Goal: Task Accomplishment & Management: Use online tool/utility

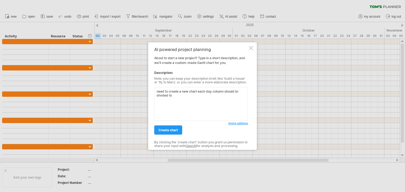
click at [238, 93] on textarea "need to create a new chart each day column should br divided to" at bounding box center [201, 104] width 94 height 34
click at [179, 95] on textarea "need to create a new chart each day column should be divided to" at bounding box center [201, 104] width 94 height 34
drag, startPoint x: 197, startPoint y: 90, endPoint x: 201, endPoint y: 89, distance: 4.6
click at [197, 90] on textarea "need to create a new chart each day column should be divided to 6 columns, each…" at bounding box center [201, 104] width 94 height 34
type textarea "need to create a new chart displaying the day in more details, each day column …"
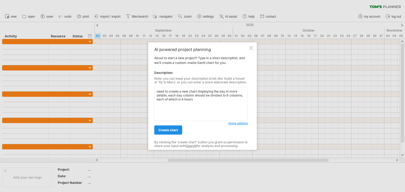
click at [170, 129] on span "create chart" at bounding box center [168, 130] width 20 height 4
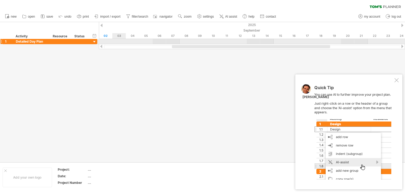
click at [115, 42] on div at bounding box center [252, 41] width 306 height 5
click at [93, 42] on div at bounding box center [94, 42] width 5 height 5
click at [94, 42] on div at bounding box center [94, 42] width 5 height 5
click at [45, 41] on div "Detailed Day Plan" at bounding box center [32, 41] width 32 height 5
click at [1, 40] on div at bounding box center [1, 42] width 2 height 6
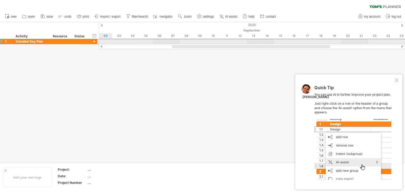
click at [1, 41] on div at bounding box center [1, 42] width 2 height 6
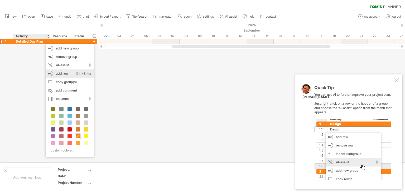
click at [77, 73] on div "Ctrl+Enter" at bounding box center [84, 74] width 16 height 8
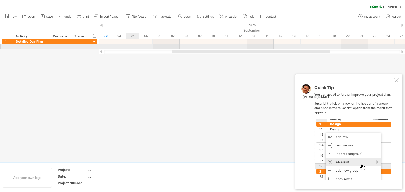
click at [128, 48] on div at bounding box center [252, 46] width 306 height 5
click at [132, 48] on div at bounding box center [252, 46] width 306 height 5
click at [172, 48] on div at bounding box center [252, 46] width 306 height 5
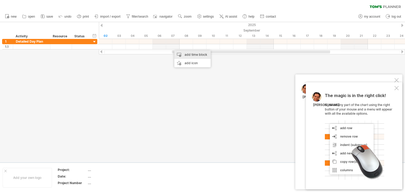
click at [193, 55] on div "add time block" at bounding box center [192, 55] width 36 height 8
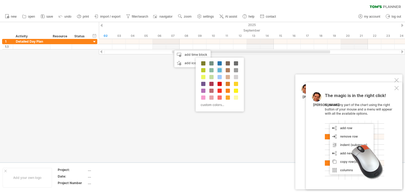
click at [221, 71] on span at bounding box center [219, 70] width 4 height 4
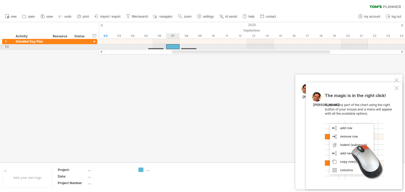
drag, startPoint x: 181, startPoint y: 47, endPoint x: 175, endPoint y: 46, distance: 6.2
click at [175, 46] on div at bounding box center [172, 46] width 13 height 5
drag, startPoint x: 179, startPoint y: 47, endPoint x: 175, endPoint y: 47, distance: 4.5
click at [175, 47] on div "[DATE] - 0.5 days [DATE]" at bounding box center [252, 44] width 306 height 11
click at [173, 47] on span at bounding box center [173, 46] width 2 height 5
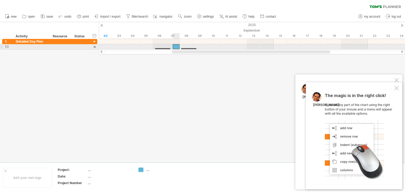
drag, startPoint x: 170, startPoint y: 47, endPoint x: 174, endPoint y: 47, distance: 4.5
click at [174, 47] on div at bounding box center [176, 46] width 7 height 5
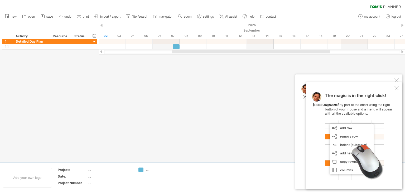
click at [187, 96] on div at bounding box center [202, 92] width 405 height 140
click at [402, 24] on div at bounding box center [402, 25] width 2 height 3
click at [101, 25] on div at bounding box center [101, 25] width 2 height 3
drag, startPoint x: 278, startPoint y: 51, endPoint x: 269, endPoint y: 52, distance: 9.0
click at [269, 52] on div at bounding box center [227, 51] width 145 height 3
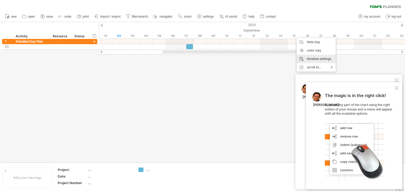
click at [327, 59] on div "timeline settings" at bounding box center [315, 59] width 39 height 8
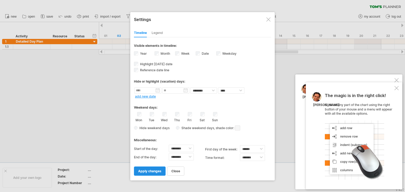
click at [153, 169] on span "apply changes" at bounding box center [149, 171] width 23 height 4
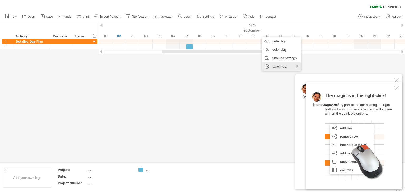
click at [297, 67] on div "scroll to..." at bounding box center [281, 66] width 39 height 8
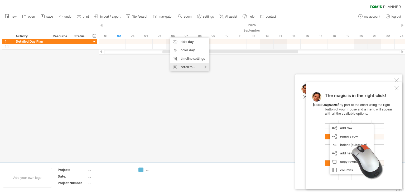
click at [206, 68] on div "scroll to..." at bounding box center [189, 67] width 39 height 8
click at [228, 98] on div "a date" at bounding box center [226, 100] width 36 height 8
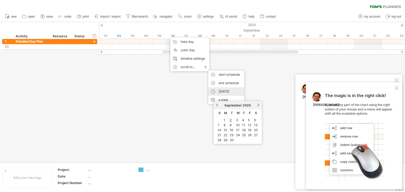
click at [225, 90] on div "[DATE]" at bounding box center [226, 91] width 36 height 8
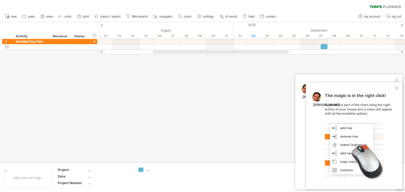
click at [396, 87] on div at bounding box center [396, 88] width 4 height 4
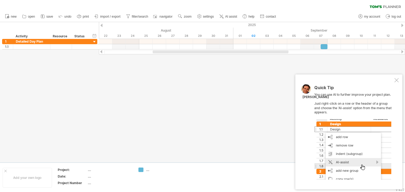
click at [395, 80] on div at bounding box center [396, 80] width 4 height 4
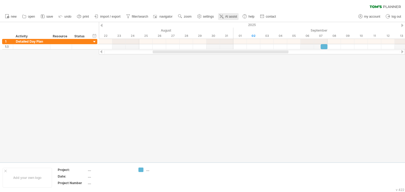
click at [226, 16] on span "AI assist" at bounding box center [231, 17] width 12 height 4
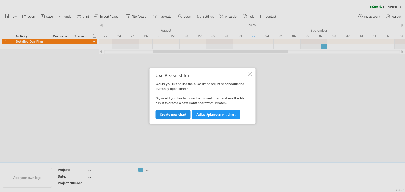
click at [176, 112] on link "Create new chart" at bounding box center [172, 114] width 35 height 9
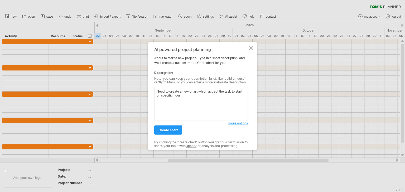
click at [243, 91] on textarea "Need to create a new chart which accept the task to start on specific hour" at bounding box center [201, 104] width 94 height 34
click at [201, 107] on textarea "Need to create a new chart which accept the task to start and Ends on specific …" at bounding box center [201, 104] width 94 height 34
type textarea "Need to create a new chart which accept the task to start and Ends on specific …"
click at [172, 130] on span "create chart" at bounding box center [168, 130] width 20 height 4
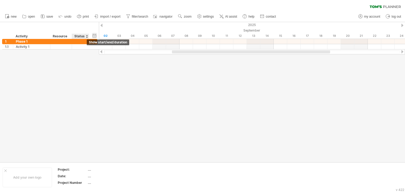
click at [95, 36] on div "hide start/end/duration show start/end/duration" at bounding box center [94, 36] width 5 height 6
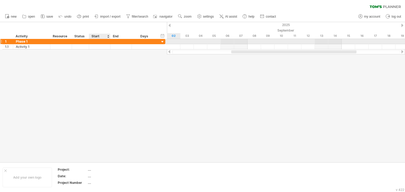
click at [99, 42] on div at bounding box center [99, 41] width 21 height 5
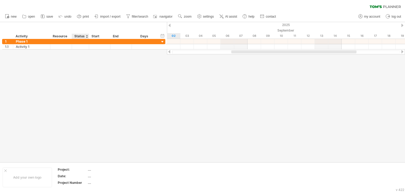
click at [87, 60] on div at bounding box center [202, 92] width 405 height 140
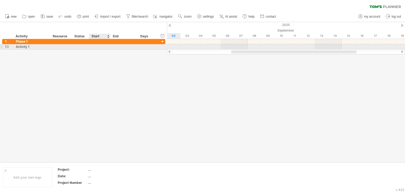
click at [100, 48] on div at bounding box center [99, 46] width 21 height 5
click at [125, 45] on div at bounding box center [120, 46] width 21 height 5
click at [138, 47] on div at bounding box center [144, 46] width 20 height 5
click at [148, 47] on div at bounding box center [144, 46] width 20 height 5
click at [158, 47] on div "**********" at bounding box center [83, 46] width 163 height 5
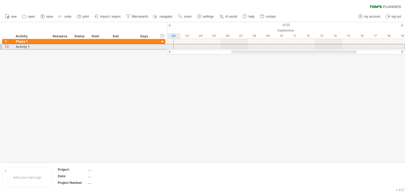
click at [168, 48] on div at bounding box center [286, 47] width 238 height 6
click at [202, 46] on div at bounding box center [286, 46] width 238 height 5
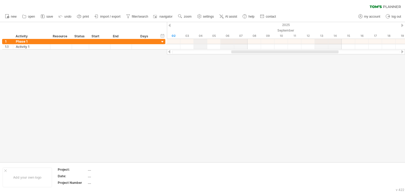
drag, startPoint x: 193, startPoint y: 36, endPoint x: 198, endPoint y: 35, distance: 4.8
drag, startPoint x: 199, startPoint y: 34, endPoint x: 187, endPoint y: 31, distance: 12.3
click at [183, 33] on div "04" at bounding box center [186, 36] width 13 height 6
drag, startPoint x: 214, startPoint y: 35, endPoint x: 198, endPoint y: 36, distance: 15.8
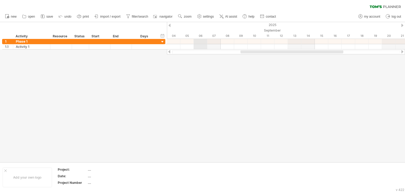
click at [198, 36] on div "06" at bounding box center [200, 36] width 13 height 6
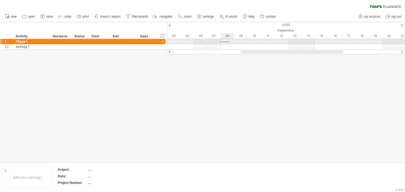
drag, startPoint x: 220, startPoint y: 41, endPoint x: 228, endPoint y: 42, distance: 8.2
click at [229, 42] on div at bounding box center [286, 41] width 238 height 5
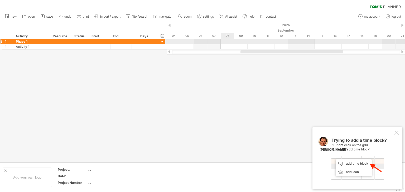
drag, startPoint x: 220, startPoint y: 41, endPoint x: 230, endPoint y: 39, distance: 11.0
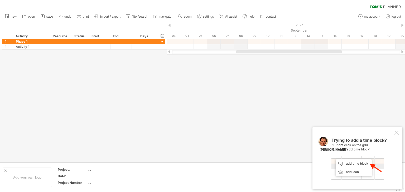
drag, startPoint x: 220, startPoint y: 34, endPoint x: 235, endPoint y: 35, distance: 14.3
click at [233, 37] on div "07" at bounding box center [227, 36] width 13 height 6
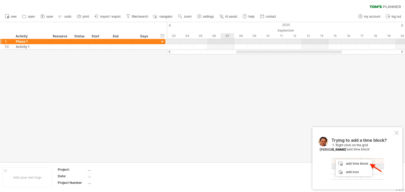
click at [233, 39] on div at bounding box center [286, 41] width 238 height 5
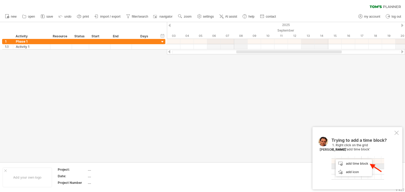
click at [235, 33] on div "September" at bounding box center [341, 31] width 403 height 6
click at [264, 103] on div at bounding box center [202, 92] width 405 height 140
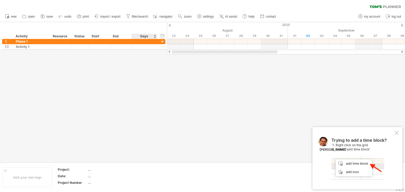
drag, startPoint x: 270, startPoint y: 51, endPoint x: 68, endPoint y: 57, distance: 202.2
click at [68, 57] on div "Trying to reach [DOMAIN_NAME] Connected again... 0% clear filter new 1" at bounding box center [202, 96] width 405 height 192
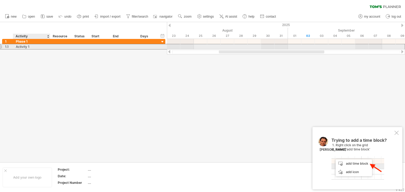
click at [22, 48] on div "Activity 1" at bounding box center [32, 46] width 32 height 5
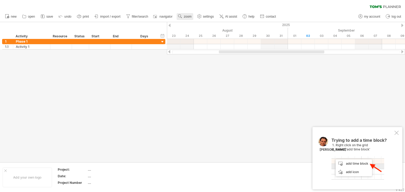
click at [188, 16] on span "zoom" at bounding box center [188, 17] width 8 height 4
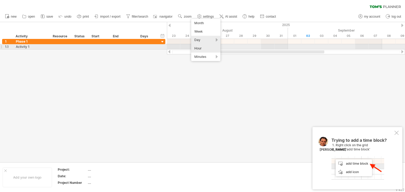
click at [210, 49] on div "Hour" at bounding box center [205, 48] width 29 height 8
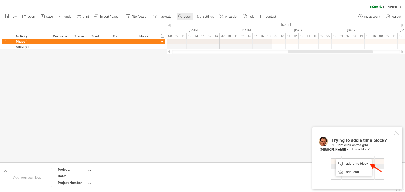
click at [186, 17] on span "zoom" at bounding box center [188, 17] width 8 height 4
click at [211, 57] on div "Minutes" at bounding box center [202, 57] width 29 height 8
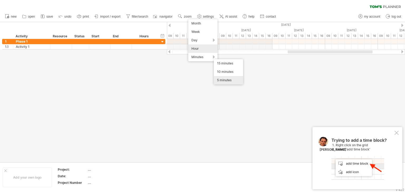
click at [226, 79] on div "5 minutes" at bounding box center [228, 80] width 29 height 8
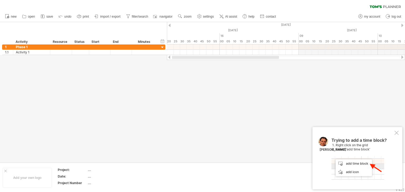
drag, startPoint x: 329, startPoint y: 57, endPoint x: 203, endPoint y: 61, distance: 126.3
click at [215, 61] on div "Trying to reach [DOMAIN_NAME] Connected again... 0% clear filter new 1" at bounding box center [202, 96] width 405 height 192
click at [187, 17] on span "zoom" at bounding box center [188, 17] width 8 height 4
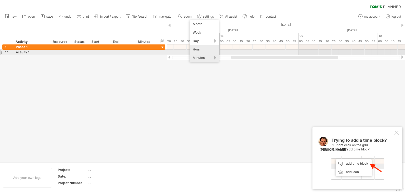
click at [202, 50] on div "Hour" at bounding box center [203, 49] width 29 height 8
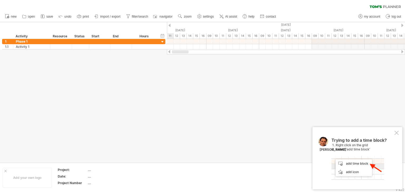
drag, startPoint x: 188, startPoint y: 51, endPoint x: 160, endPoint y: 55, distance: 27.6
click at [160, 54] on div "Trying to reach [DOMAIN_NAME] Connected again... 0% clear filter new 1" at bounding box center [202, 96] width 405 height 192
click at [397, 132] on div at bounding box center [396, 133] width 4 height 4
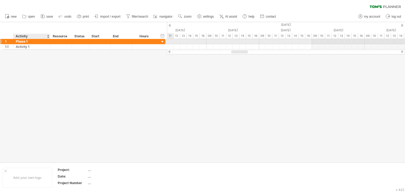
click at [26, 41] on div "Phase 1" at bounding box center [32, 41] width 32 height 5
click at [26, 42] on div "Phase 1" at bounding box center [32, 41] width 32 height 5
click at [26, 42] on input "*******" at bounding box center [32, 41] width 32 height 5
drag, startPoint x: 28, startPoint y: 41, endPoint x: 11, endPoint y: 41, distance: 17.1
click at [11, 41] on div "1 ******* Phase 1" at bounding box center [83, 42] width 163 height 6
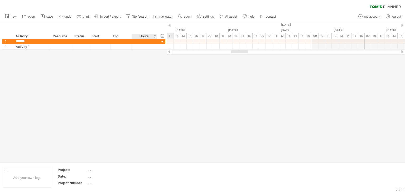
paste input "**********"
type input "**********"
click at [83, 91] on div at bounding box center [202, 92] width 405 height 140
drag, startPoint x: 49, startPoint y: 36, endPoint x: 58, endPoint y: 36, distance: 8.7
click at [58, 36] on div at bounding box center [59, 36] width 2 height 5
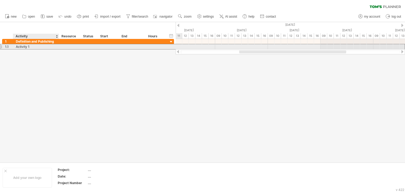
click at [32, 46] on div "Activity 1" at bounding box center [36, 46] width 40 height 5
click at [32, 46] on input "**********" at bounding box center [36, 46] width 40 height 5
type input "*"
paste input "**********"
type input "**********"
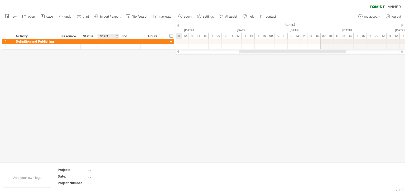
click at [103, 85] on div at bounding box center [202, 92] width 405 height 140
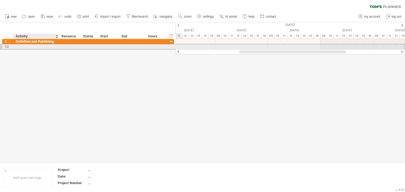
click at [54, 48] on div at bounding box center [36, 46] width 40 height 5
click at [54, 48] on input "text" at bounding box center [36, 46] width 40 height 5
paste input "**********"
type input "**********"
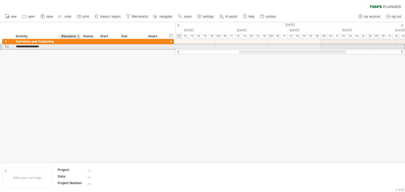
click at [77, 48] on div at bounding box center [70, 46] width 16 height 5
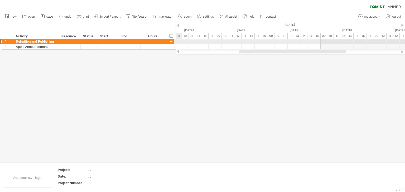
click at [1, 40] on div at bounding box center [1, 42] width 2 height 6
click at [2, 41] on div at bounding box center [1, 42] width 2 height 6
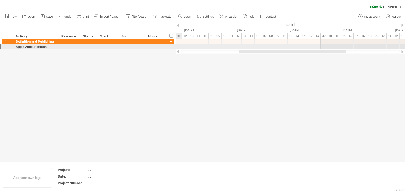
click at [2, 47] on div at bounding box center [1, 47] width 2 height 6
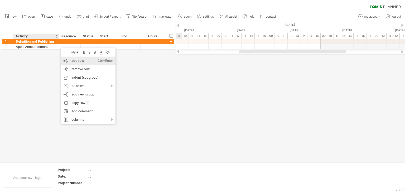
click at [88, 60] on div "add row Ctrl+Enter Cmd+Enter" at bounding box center [88, 61] width 54 height 8
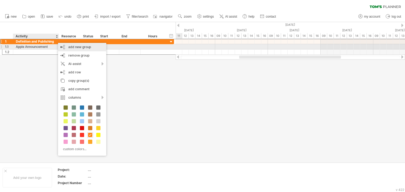
click at [69, 48] on div "add new group" at bounding box center [82, 47] width 48 height 8
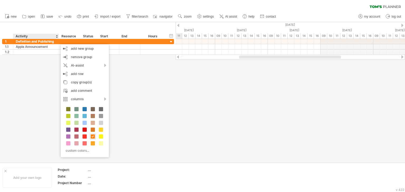
drag, startPoint x: 44, startPoint y: 71, endPoint x: 49, endPoint y: 62, distance: 10.5
click at [45, 71] on div at bounding box center [202, 92] width 405 height 140
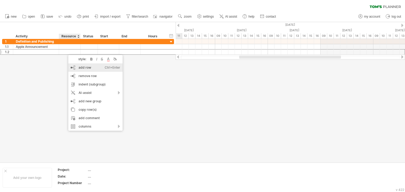
click at [84, 67] on div "add row Ctrl+Enter Cmd+Enter" at bounding box center [95, 68] width 54 height 8
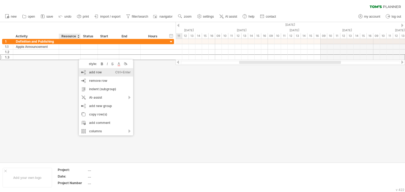
click at [91, 72] on div "add row Ctrl+Enter Cmd+Enter" at bounding box center [106, 72] width 54 height 8
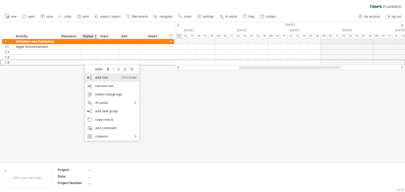
click at [100, 78] on div "add row Ctrl+Enter Cmd+Enter" at bounding box center [112, 78] width 54 height 8
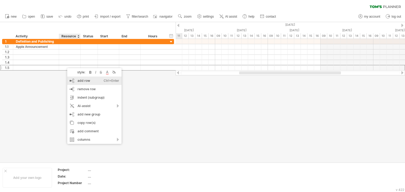
click at [82, 82] on div "add row Ctrl+Enter Cmd+Enter" at bounding box center [94, 81] width 54 height 8
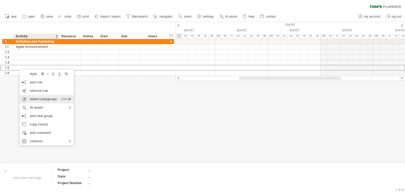
click at [48, 100] on div "indent (subgroup) Ctrl+► Cmd+►" at bounding box center [47, 99] width 54 height 8
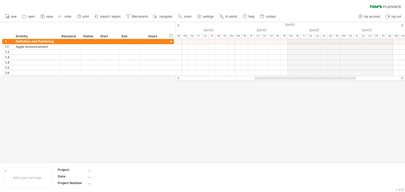
drag, startPoint x: 336, startPoint y: 79, endPoint x: 349, endPoint y: 78, distance: 12.7
click at [349, 78] on div at bounding box center [305, 78] width 102 height 3
click at [113, 16] on span "import / export" at bounding box center [110, 17] width 20 height 4
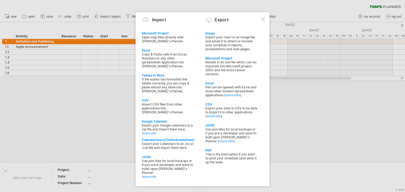
click at [67, 90] on div at bounding box center [202, 96] width 405 height 192
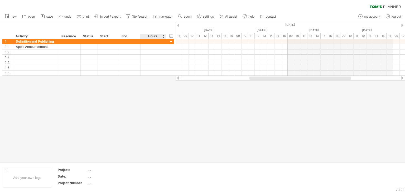
drag, startPoint x: 175, startPoint y: 26, endPoint x: 163, endPoint y: 27, distance: 12.5
click at [177, 26] on div at bounding box center [178, 25] width 2 height 3
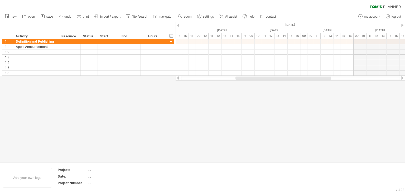
click at [177, 26] on div at bounding box center [178, 25] width 2 height 3
drag, startPoint x: 176, startPoint y: 25, endPoint x: 139, endPoint y: 25, distance: 36.9
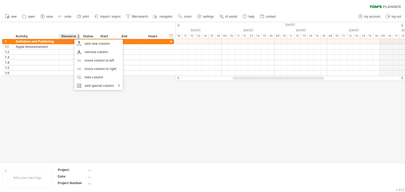
click at [69, 36] on div "Resource" at bounding box center [69, 36] width 16 height 5
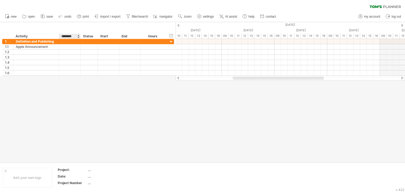
click at [69, 36] on input "********" at bounding box center [69, 36] width 16 height 5
type input "****"
click at [88, 32] on div "hide start/end/duration show start/end/duration ******** Activity **** Team ***…" at bounding box center [88, 30] width 176 height 17
click at [89, 36] on div "Status" at bounding box center [89, 36] width 12 height 5
click at [89, 36] on input "******" at bounding box center [89, 36] width 12 height 5
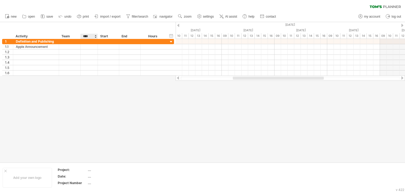
type input "*****"
click at [125, 27] on div "hide start/end/duration show start/end/duration ******** Activity **** Team ***…" at bounding box center [88, 30] width 176 height 17
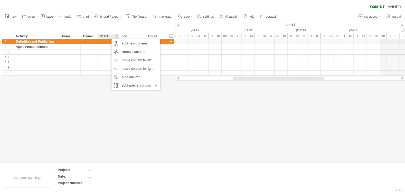
click at [152, 36] on div "Hours" at bounding box center [152, 36] width 25 height 5
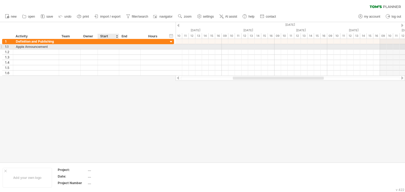
click at [109, 46] on div at bounding box center [108, 46] width 21 height 5
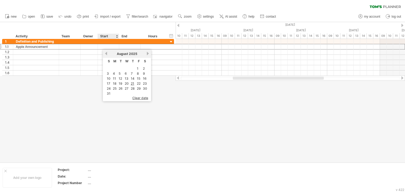
click at [112, 28] on div "hide start/end/duration show start/end/duration ******** Activity **** Team ***…" at bounding box center [88, 30] width 176 height 17
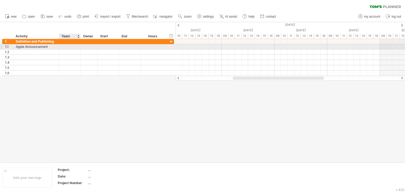
click at [72, 47] on div at bounding box center [70, 46] width 16 height 5
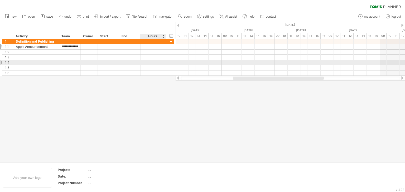
type input "*****"
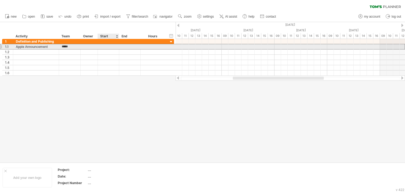
click at [104, 48] on div at bounding box center [108, 46] width 21 height 5
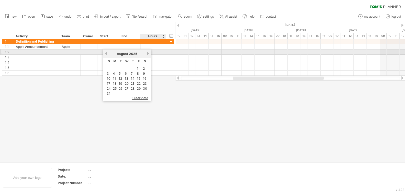
click at [146, 53] on link "next" at bounding box center [148, 54] width 4 height 4
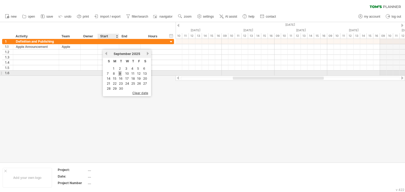
click at [119, 73] on link "9" at bounding box center [119, 73] width 3 height 5
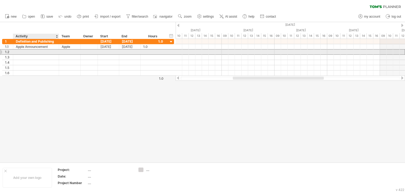
click at [31, 52] on div at bounding box center [36, 52] width 40 height 5
click at [40, 51] on div at bounding box center [36, 52] width 40 height 5
click at [40, 51] on input "text" at bounding box center [36, 52] width 40 height 5
paste input "**********"
type input "**********"
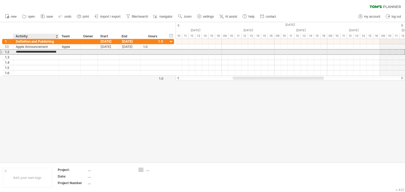
scroll to position [0, 69]
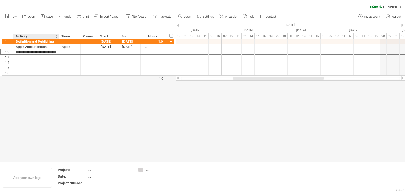
click at [46, 115] on div at bounding box center [202, 92] width 405 height 140
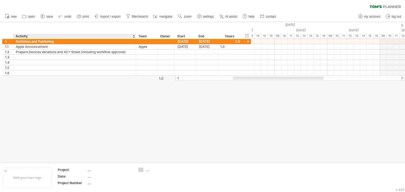
drag, startPoint x: 58, startPoint y: 36, endPoint x: 135, endPoint y: 39, distance: 77.0
click at [135, 39] on div at bounding box center [136, 36] width 2 height 5
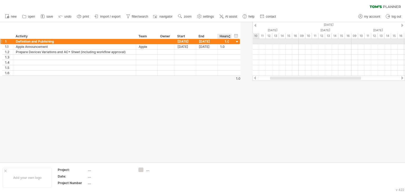
drag, startPoint x: 241, startPoint y: 42, endPoint x: 230, endPoint y: 42, distance: 11.1
click at [230, 42] on div at bounding box center [231, 41] width 3 height 5
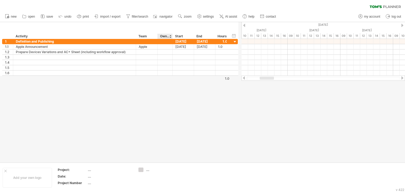
click at [171, 36] on div at bounding box center [172, 36] width 2 height 5
drag, startPoint x: 171, startPoint y: 36, endPoint x: 155, endPoint y: 38, distance: 15.9
click at [155, 38] on div "******** Activity **** Team ***** Owner Start End Hours" at bounding box center [114, 36] width 225 height 5
click at [136, 39] on div "**** Team" at bounding box center [146, 36] width 20 height 5
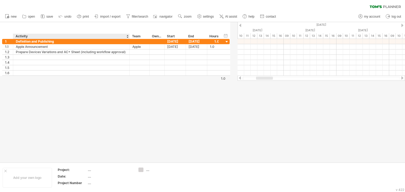
drag, startPoint x: 135, startPoint y: 39, endPoint x: 81, endPoint y: 47, distance: 54.4
click at [128, 39] on div "Trying to reach [DOMAIN_NAME] Connected again... 0% clear filter new 1" at bounding box center [202, 96] width 405 height 192
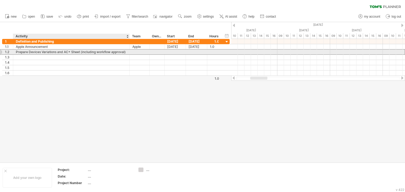
click at [125, 51] on div "Prepare Devices Variations and AC+ Sheet (including workflow approval)" at bounding box center [71, 52] width 111 height 5
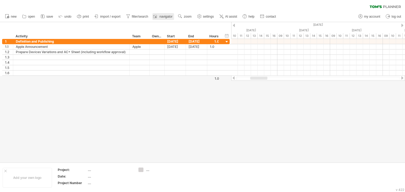
click at [162, 15] on span "navigator" at bounding box center [165, 17] width 13 height 4
click at [163, 16] on span "navigator" at bounding box center [165, 17] width 13 height 4
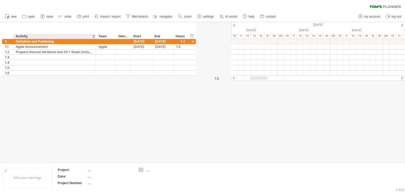
drag, startPoint x: 129, startPoint y: 37, endPoint x: 95, endPoint y: 35, distance: 33.8
click at [95, 35] on div at bounding box center [96, 36] width 2 height 5
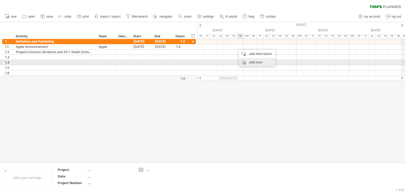
click at [253, 62] on div "add icon" at bounding box center [257, 62] width 36 height 8
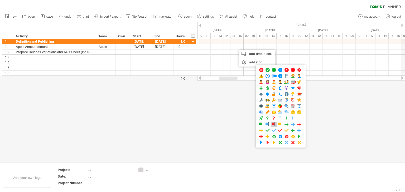
click at [272, 122] on span at bounding box center [273, 124] width 5 height 5
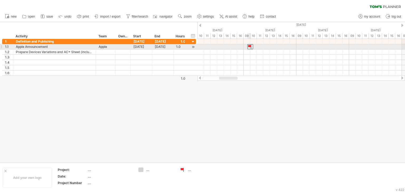
drag, startPoint x: 236, startPoint y: 45, endPoint x: 250, endPoint y: 45, distance: 14.2
click at [250, 45] on div at bounding box center [250, 46] width 6 height 5
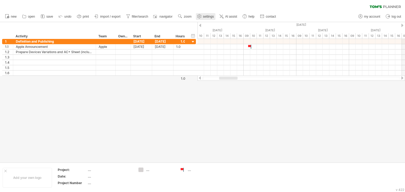
click at [207, 15] on span "settings" at bounding box center [208, 17] width 11 height 4
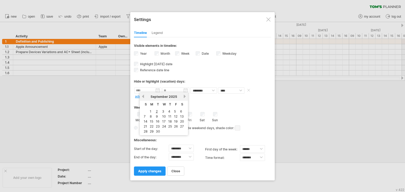
click at [157, 91] on input "text" at bounding box center [147, 90] width 27 height 6
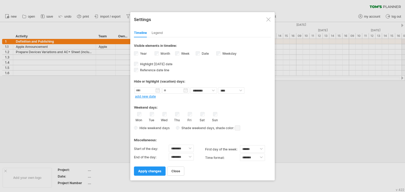
click at [194, 80] on div "Hide or highlight (vacation) days:" at bounding box center [202, 82] width 137 height 4
click at [160, 31] on div "Legend" at bounding box center [157, 33] width 11 height 8
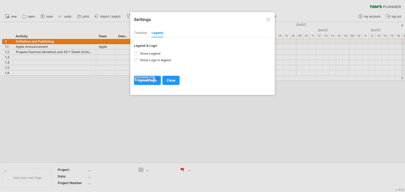
click at [140, 33] on div "Timeline" at bounding box center [140, 33] width 13 height 8
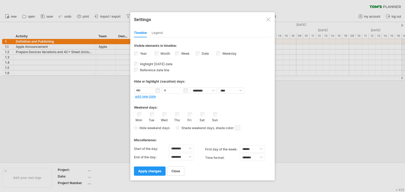
click at [269, 18] on div at bounding box center [268, 19] width 4 height 4
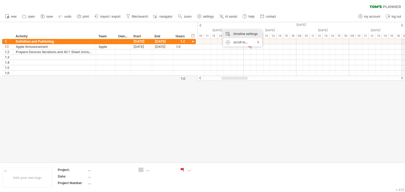
click at [238, 32] on div "timeline settings" at bounding box center [242, 34] width 39 height 8
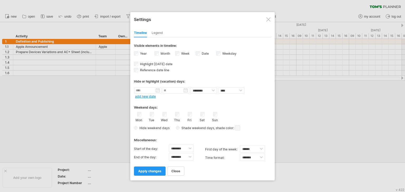
click at [267, 18] on div at bounding box center [268, 19] width 4 height 4
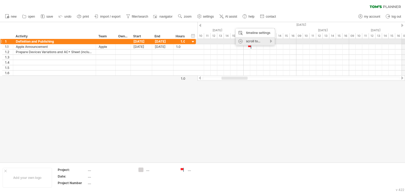
click at [271, 42] on div "scroll to..." at bounding box center [255, 41] width 39 height 8
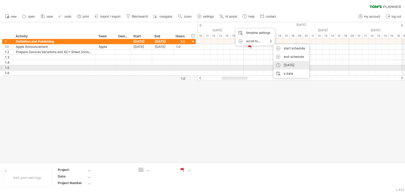
click at [286, 67] on div "[DATE]" at bounding box center [291, 65] width 36 height 8
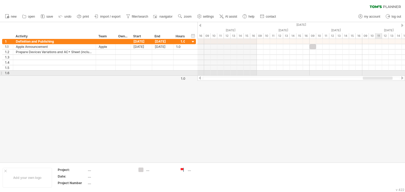
drag, startPoint x: 327, startPoint y: 78, endPoint x: 381, endPoint y: 72, distance: 54.1
click at [381, 72] on div "Trying to reach [DOMAIN_NAME] Connected again... 0% clear filter new 1" at bounding box center [202, 96] width 405 height 192
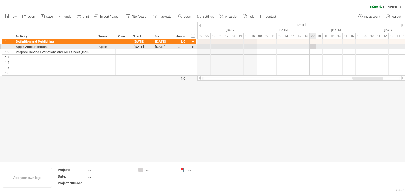
click at [312, 46] on div at bounding box center [312, 46] width 7 height 5
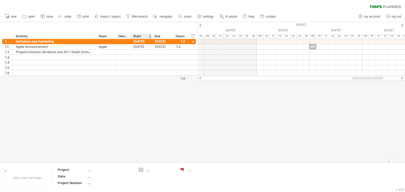
click at [140, 170] on div "Trying to reach [DOMAIN_NAME] Connected again... 0% clear filter new 1" at bounding box center [202, 96] width 405 height 192
click at [149, 170] on div "...." at bounding box center [160, 170] width 29 height 4
click at [168, 181] on td at bounding box center [157, 178] width 42 height 20
click at [142, 170] on div "Trying to reach [DOMAIN_NAME] Connected again... 0% clear filter new 1" at bounding box center [202, 96] width 405 height 192
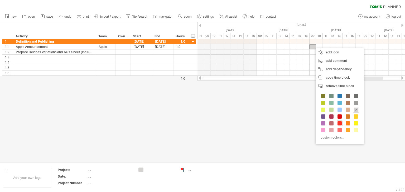
click at [339, 122] on span at bounding box center [339, 123] width 4 height 4
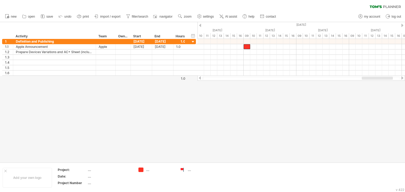
drag, startPoint x: 358, startPoint y: 77, endPoint x: 368, endPoint y: 77, distance: 9.5
click at [368, 77] on div at bounding box center [377, 78] width 31 height 3
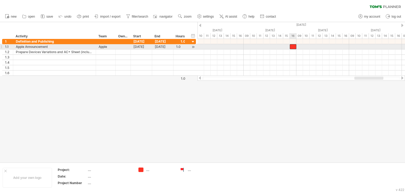
drag, startPoint x: 247, startPoint y: 47, endPoint x: 294, endPoint y: 47, distance: 46.9
click at [294, 47] on div at bounding box center [293, 46] width 7 height 5
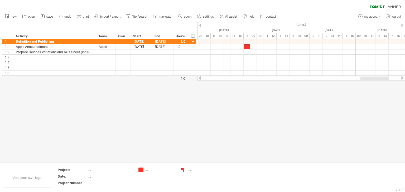
drag, startPoint x: 362, startPoint y: 78, endPoint x: 367, endPoint y: 78, distance: 5.8
click at [367, 78] on div at bounding box center [374, 78] width 29 height 3
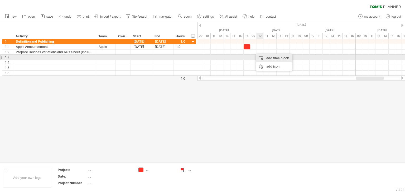
click at [271, 59] on div "add time block" at bounding box center [274, 58] width 36 height 8
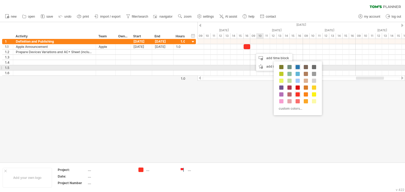
click at [297, 67] on span at bounding box center [297, 67] width 4 height 4
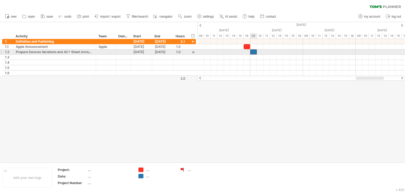
click at [254, 52] on div at bounding box center [253, 52] width 7 height 5
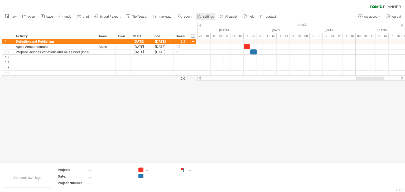
click at [210, 14] on link "settings" at bounding box center [206, 16] width 20 height 7
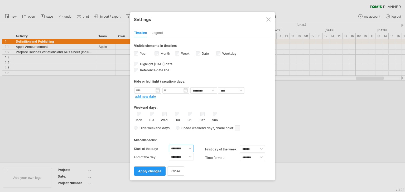
click at [191, 148] on select "******** ******** ******** ******** ******** ******** ******** ******** *******…" at bounding box center [181, 148] width 25 height 7
select select "*"
click at [169, 145] on select "******** ******** ******** ******** ******** ******** ******** ******** *******…" at bounding box center [181, 148] width 25 height 7
click at [148, 171] on span "apply changes" at bounding box center [149, 171] width 23 height 4
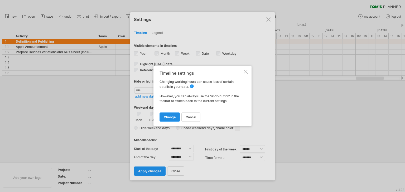
click at [167, 115] on span "change" at bounding box center [170, 117] width 12 height 4
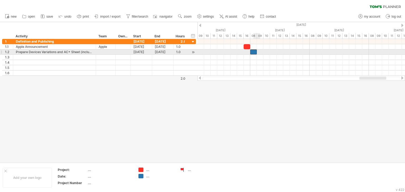
drag, startPoint x: 261, startPoint y: 52, endPoint x: 256, endPoint y: 52, distance: 5.0
click at [256, 52] on div at bounding box center [253, 52] width 7 height 5
drag, startPoint x: 256, startPoint y: 52, endPoint x: 281, endPoint y: 52, distance: 25.0
click at [281, 52] on div at bounding box center [266, 52] width 33 height 5
drag, startPoint x: 282, startPoint y: 52, endPoint x: 277, endPoint y: 52, distance: 5.5
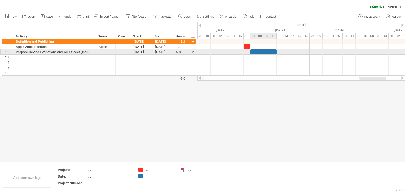
click at [277, 52] on span at bounding box center [276, 52] width 2 height 5
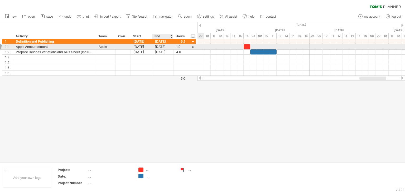
click at [176, 46] on div "1.0" at bounding box center [180, 46] width 9 height 5
click at [176, 46] on input "***" at bounding box center [178, 46] width 4 height 5
type input "*"
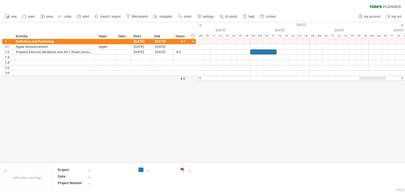
scroll to position [0, 0]
click at [223, 123] on div at bounding box center [202, 92] width 405 height 140
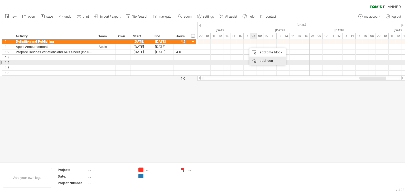
click at [268, 61] on div "add icon" at bounding box center [267, 61] width 36 height 8
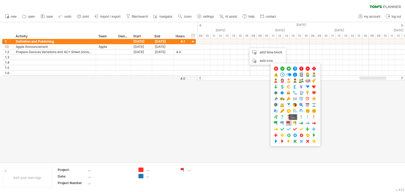
click at [287, 122] on span at bounding box center [288, 123] width 5 height 5
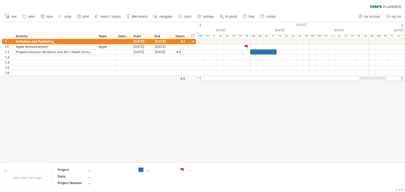
click at [259, 140] on div at bounding box center [202, 92] width 405 height 140
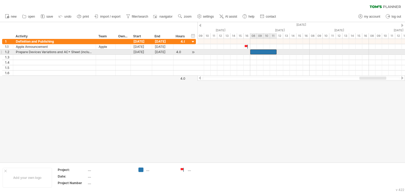
click at [265, 51] on div at bounding box center [263, 52] width 26 height 5
click at [105, 50] on div at bounding box center [106, 52] width 14 height 5
click at [0, 0] on input "text" at bounding box center [0, 0] width 0 height 0
paste input "*******"
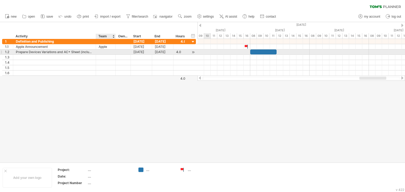
type input "*******"
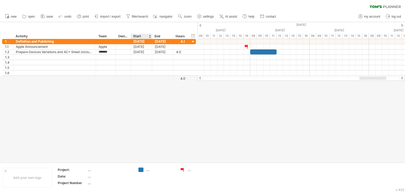
click at [136, 127] on div at bounding box center [202, 92] width 405 height 140
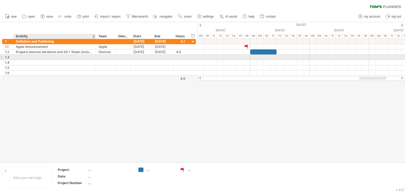
click at [33, 56] on div at bounding box center [54, 57] width 77 height 5
click at [33, 56] on input "text" at bounding box center [54, 57] width 77 height 5
paste input "**********"
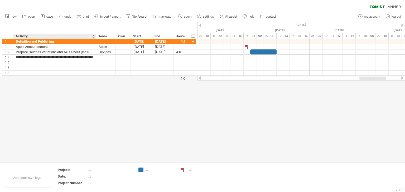
type input "**********"
click at [87, 146] on div at bounding box center [202, 92] width 405 height 140
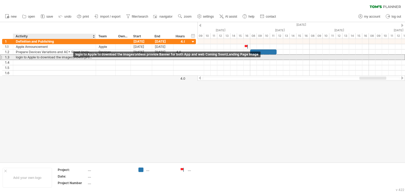
click at [74, 58] on div "login to Apple to download the images\videos provide Banner for both App and we…" at bounding box center [54, 57] width 77 height 5
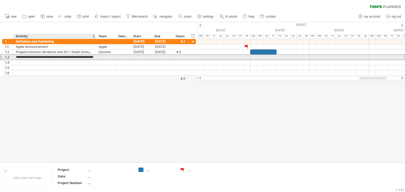
click at [85, 57] on input "**********" at bounding box center [54, 57] width 77 height 5
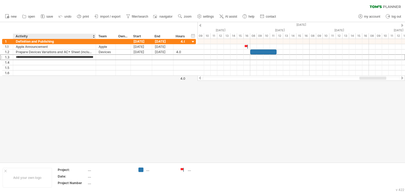
click at [85, 137] on div at bounding box center [202, 92] width 405 height 140
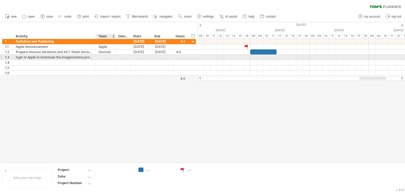
click at [105, 58] on div at bounding box center [106, 57] width 14 height 5
paste input "******"
type input "******"
click at [253, 56] on div at bounding box center [300, 57] width 207 height 5
click at [246, 57] on div at bounding box center [300, 57] width 207 height 5
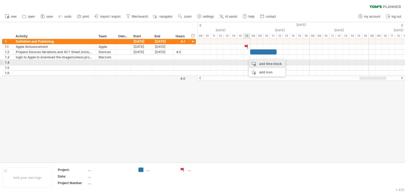
click at [262, 63] on div "add time block" at bounding box center [267, 64] width 36 height 8
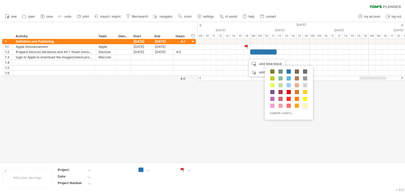
click at [304, 106] on span at bounding box center [305, 106] width 4 height 4
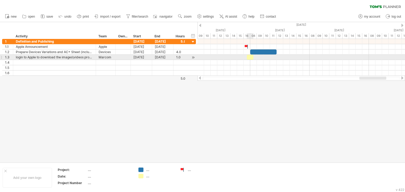
click at [254, 58] on span at bounding box center [253, 57] width 2 height 5
drag, startPoint x: 253, startPoint y: 58, endPoint x: 281, endPoint y: 59, distance: 28.2
click at [281, 59] on div at bounding box center [265, 57] width 36 height 5
click at [244, 57] on span at bounding box center [243, 57] width 2 height 5
click at [176, 57] on div "6.0" at bounding box center [180, 57] width 9 height 5
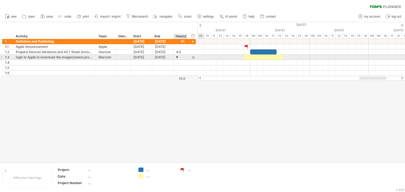
type input "**"
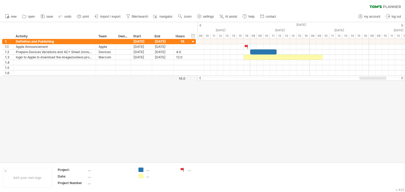
click at [295, 116] on div at bounding box center [202, 92] width 405 height 140
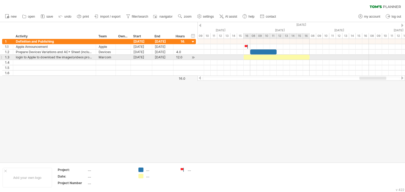
drag, startPoint x: 323, startPoint y: 56, endPoint x: 308, endPoint y: 58, distance: 14.6
click at [308, 58] on span at bounding box center [309, 57] width 2 height 5
drag, startPoint x: 244, startPoint y: 57, endPoint x: 251, endPoint y: 57, distance: 7.4
click at [251, 57] on div at bounding box center [279, 57] width 59 height 5
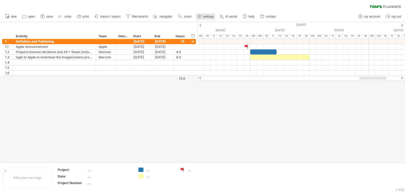
click at [204, 15] on span "settings" at bounding box center [208, 17] width 11 height 4
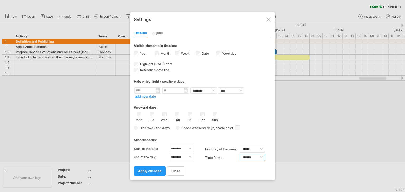
click at [262, 157] on select "******* *******" at bounding box center [252, 157] width 25 height 7
click at [189, 148] on select "******** ******** ******** ******** ******** ******** ******** ******** *******…" at bounding box center [181, 148] width 25 height 7
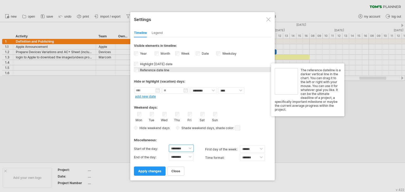
select select "*"
click at [169, 145] on select "******** ******** ******** ******** ******** ******** ******** ******** *******…" at bounding box center [181, 148] width 25 height 7
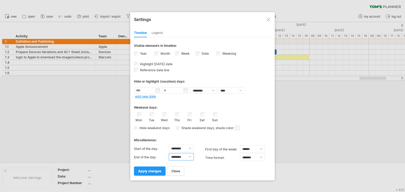
click at [189, 157] on select "******** ******** ******** ******** ******** ******** ******** ******** *******…" at bounding box center [181, 156] width 25 height 7
select select "**"
click at [169, 153] on select "******** ******** ******** ******** ******** ******** ******** ******** *******…" at bounding box center [181, 156] width 25 height 7
click at [207, 175] on div "**********" at bounding box center [202, 101] width 137 height 150
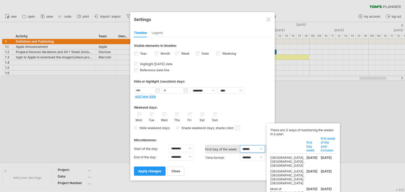
click at [254, 149] on select "****** ****** ********" at bounding box center [252, 148] width 25 height 7
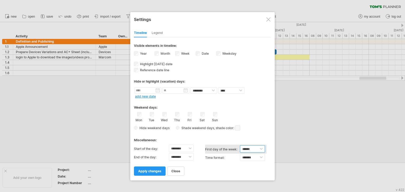
select select "*"
click at [240, 145] on select "****** ****** ********" at bounding box center [252, 148] width 25 height 7
click at [221, 168] on div "close apply changes" at bounding box center [202, 168] width 137 height 13
click at [145, 170] on span "apply changes" at bounding box center [149, 171] width 23 height 4
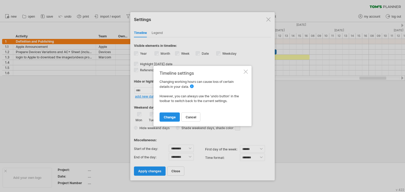
click at [171, 116] on span "change" at bounding box center [170, 117] width 12 height 4
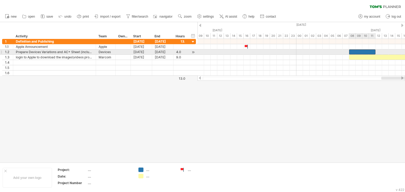
click at [363, 51] on div at bounding box center [362, 52] width 26 height 5
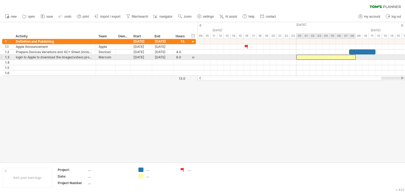
drag, startPoint x: 365, startPoint y: 56, endPoint x: 313, endPoint y: 55, distance: 51.7
click at [313, 55] on div at bounding box center [325, 57] width 59 height 5
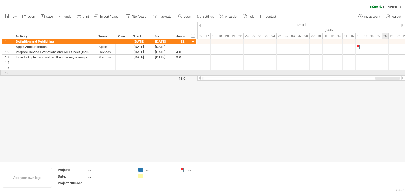
drag, startPoint x: 384, startPoint y: 78, endPoint x: 388, endPoint y: 72, distance: 6.6
click at [388, 72] on div "Trying to reach [DOMAIN_NAME] Connected again... 0% clear filter new 1" at bounding box center [202, 96] width 405 height 192
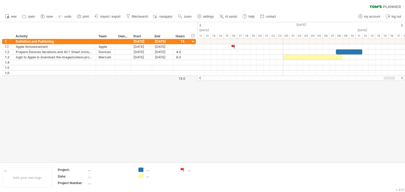
drag, startPoint x: 381, startPoint y: 78, endPoint x: 387, endPoint y: 78, distance: 6.6
click at [387, 78] on div at bounding box center [388, 78] width 11 height 3
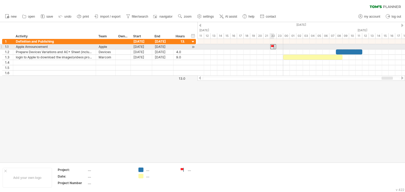
drag, startPoint x: 233, startPoint y: 45, endPoint x: 271, endPoint y: 45, distance: 38.2
click at [271, 45] on div at bounding box center [273, 46] width 6 height 5
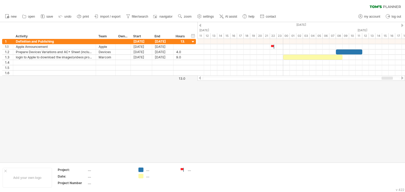
click at [403, 78] on div at bounding box center [402, 77] width 4 height 3
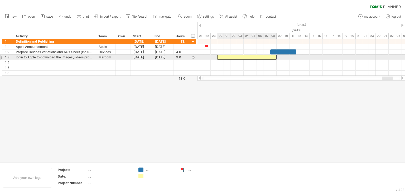
click at [268, 57] on div at bounding box center [246, 57] width 59 height 5
drag, startPoint x: 276, startPoint y: 56, endPoint x: 295, endPoint y: 57, distance: 18.7
click at [295, 57] on span at bounding box center [296, 57] width 2 height 5
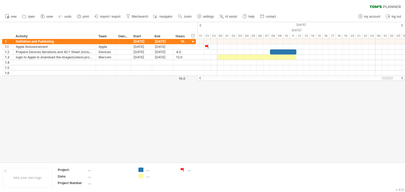
click at [296, 110] on div at bounding box center [202, 92] width 405 height 140
click at [184, 17] on span "zoom" at bounding box center [188, 17] width 8 height 4
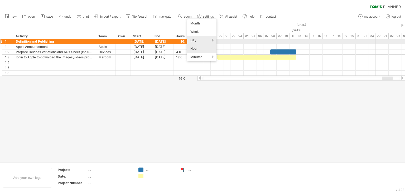
click at [211, 40] on div "Day" at bounding box center [201, 40] width 29 height 8
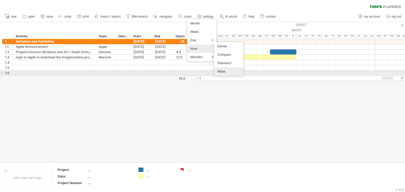
click at [222, 72] on div "Wide" at bounding box center [228, 71] width 29 height 8
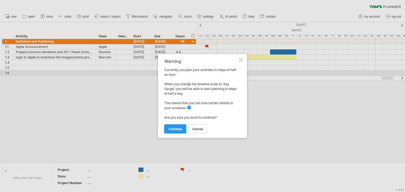
click at [199, 130] on span "cancel" at bounding box center [197, 129] width 11 height 4
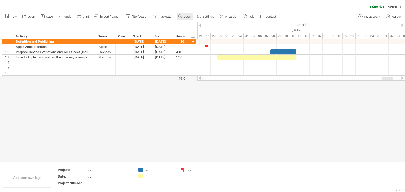
click at [187, 18] on link "zoom" at bounding box center [185, 16] width 16 height 7
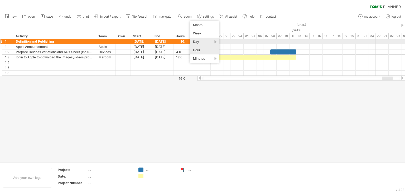
click at [214, 41] on div "Day" at bounding box center [204, 42] width 29 height 8
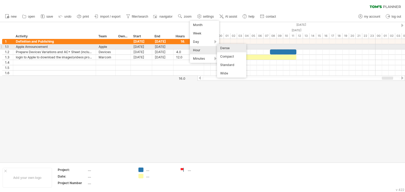
click at [224, 47] on div "Dense" at bounding box center [231, 48] width 29 height 8
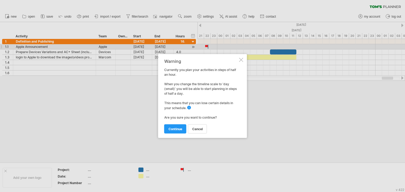
drag, startPoint x: 201, startPoint y: 129, endPoint x: 198, endPoint y: 110, distance: 19.2
click at [201, 129] on span "cancel" at bounding box center [197, 129] width 11 height 4
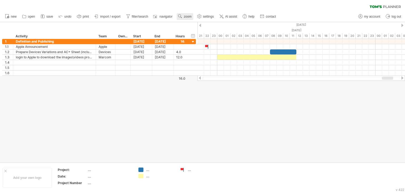
click at [189, 17] on span "zoom" at bounding box center [188, 17] width 8 height 4
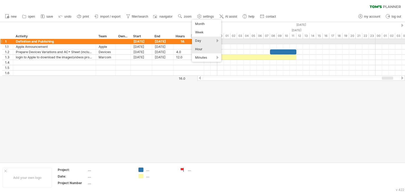
click at [215, 41] on div "Day" at bounding box center [206, 41] width 29 height 8
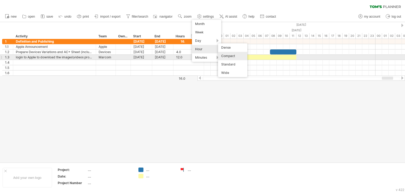
click at [227, 55] on div "Compact" at bounding box center [232, 56] width 29 height 8
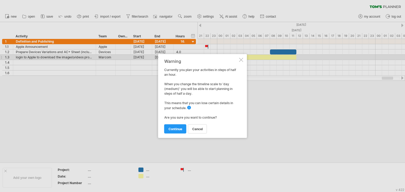
click at [190, 107] on span "Zooming out When you zoom out some details can disappear. This is a schedule wi…" at bounding box center [190, 108] width 6 height 5
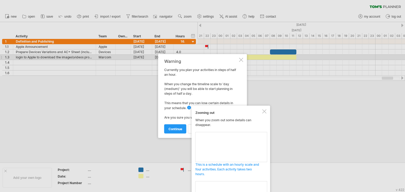
click at [265, 111] on div at bounding box center [264, 112] width 4 height 4
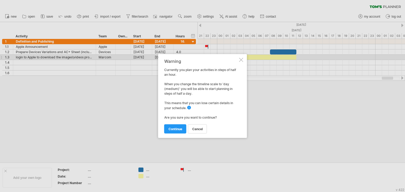
click at [241, 59] on div at bounding box center [241, 60] width 4 height 4
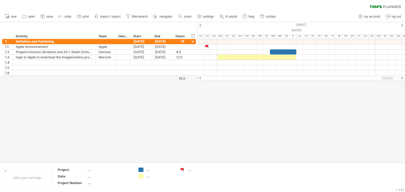
drag, startPoint x: 322, startPoint y: 79, endPoint x: 336, endPoint y: 77, distance: 14.6
click at [336, 77] on div at bounding box center [300, 78] width 197 height 3
click at [402, 78] on div at bounding box center [402, 77] width 4 height 3
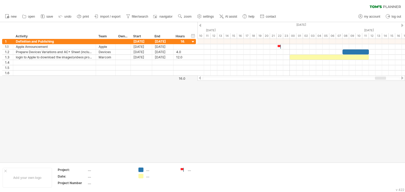
drag, startPoint x: 389, startPoint y: 79, endPoint x: 382, endPoint y: 78, distance: 7.4
click at [382, 78] on div at bounding box center [380, 78] width 11 height 3
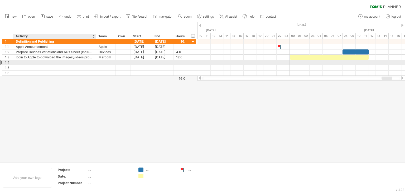
click at [42, 63] on div at bounding box center [54, 62] width 77 height 5
paste input "**********"
type input "**********"
click at [106, 62] on div at bounding box center [106, 62] width 14 height 5
click at [0, 0] on input "text" at bounding box center [0, 0] width 0 height 0
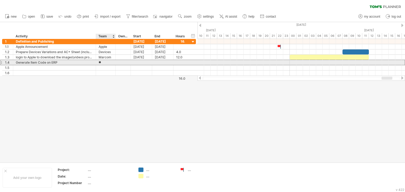
type input "***"
click at [141, 63] on div at bounding box center [141, 62] width 21 height 5
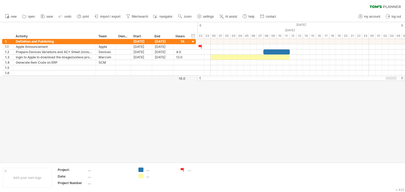
drag, startPoint x: 388, startPoint y: 78, endPoint x: 392, endPoint y: 78, distance: 4.5
click at [392, 78] on div at bounding box center [391, 78] width 11 height 3
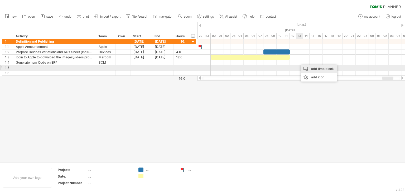
click at [316, 69] on div "add time block" at bounding box center [319, 69] width 36 height 8
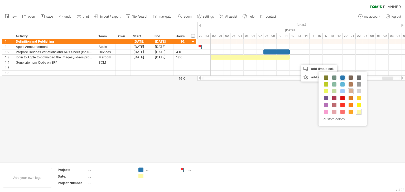
click at [350, 90] on span at bounding box center [350, 91] width 4 height 4
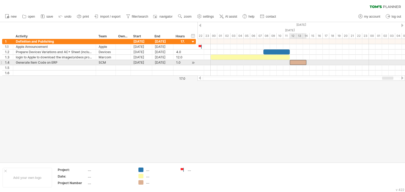
drag, startPoint x: 300, startPoint y: 62, endPoint x: 290, endPoint y: 63, distance: 9.5
click at [290, 63] on span at bounding box center [290, 62] width 2 height 5
drag, startPoint x: 306, startPoint y: 62, endPoint x: 323, endPoint y: 62, distance: 17.1
click at [323, 62] on span at bounding box center [323, 62] width 2 height 5
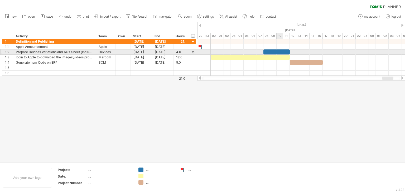
click at [282, 51] on div at bounding box center [276, 52] width 26 height 5
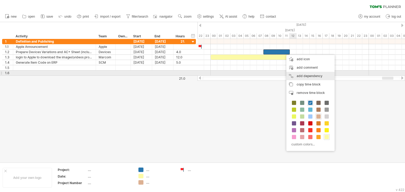
click at [315, 75] on div "add dependency You can use dependencies when you require tasks to be done in a …" at bounding box center [310, 76] width 48 height 8
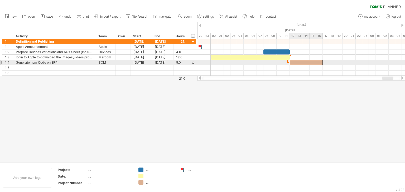
click at [289, 62] on span at bounding box center [290, 62] width 2 height 5
click at [297, 62] on div at bounding box center [306, 62] width 33 height 5
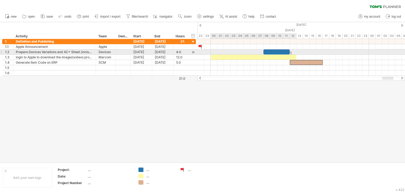
drag, startPoint x: 290, startPoint y: 56, endPoint x: 296, endPoint y: 54, distance: 6.9
click at [296, 54] on div "[DATE] [DATE]" at bounding box center [300, 57] width 207 height 37
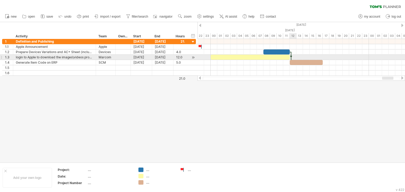
click at [291, 56] on div at bounding box center [291, 57] width 2 height 11
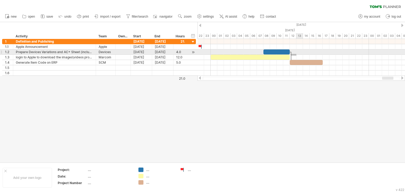
drag, startPoint x: 291, startPoint y: 56, endPoint x: 296, endPoint y: 54, distance: 5.6
click at [296, 54] on div "[DATE] [DATE]" at bounding box center [300, 57] width 207 height 37
click at [290, 54] on span at bounding box center [290, 52] width 2 height 5
click at [291, 54] on div "[DATE] [DATE]" at bounding box center [300, 57] width 207 height 37
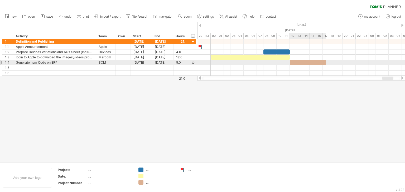
click at [290, 62] on span at bounding box center [290, 62] width 2 height 5
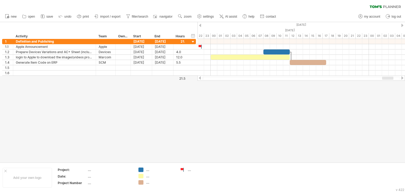
click at [302, 131] on div at bounding box center [202, 92] width 405 height 140
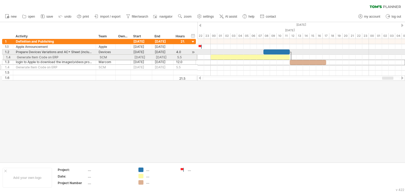
drag, startPoint x: 1, startPoint y: 62, endPoint x: 1, endPoint y: 56, distance: 6.1
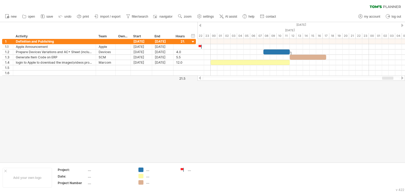
click at [277, 139] on div at bounding box center [202, 92] width 405 height 140
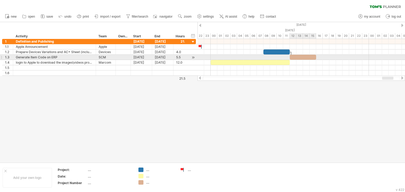
drag, startPoint x: 325, startPoint y: 56, endPoint x: 316, endPoint y: 56, distance: 8.7
click at [316, 56] on span at bounding box center [316, 57] width 2 height 5
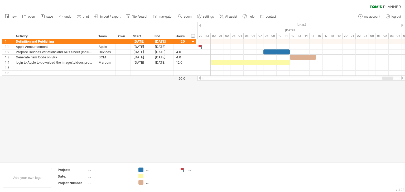
click at [325, 120] on div at bounding box center [202, 92] width 405 height 140
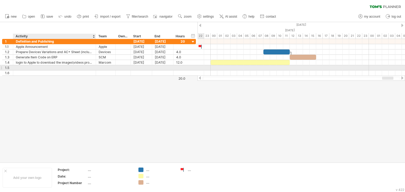
click at [51, 68] on div at bounding box center [54, 67] width 77 height 5
paste input "**********"
type input "**********"
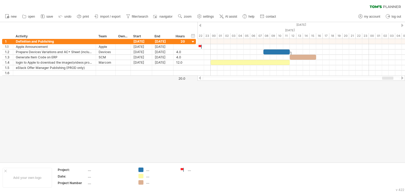
click at [212, 137] on div at bounding box center [202, 92] width 405 height 140
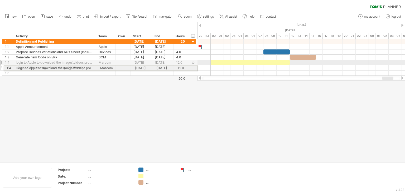
drag, startPoint x: 2, startPoint y: 62, endPoint x: 14, endPoint y: 66, distance: 12.3
click at [3, 67] on div "**********" at bounding box center [99, 57] width 194 height 37
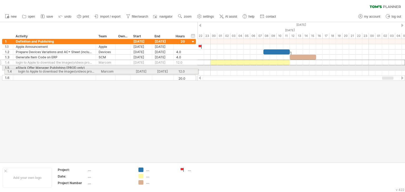
drag, startPoint x: 1, startPoint y: 62, endPoint x: 1, endPoint y: 71, distance: 8.7
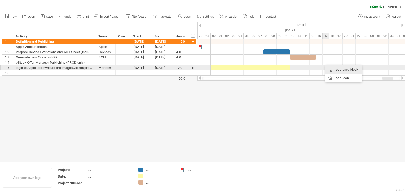
click at [342, 70] on div "add time block" at bounding box center [343, 70] width 36 height 8
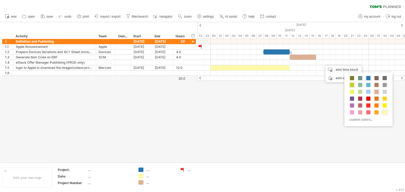
click at [352, 85] on span at bounding box center [352, 85] width 4 height 4
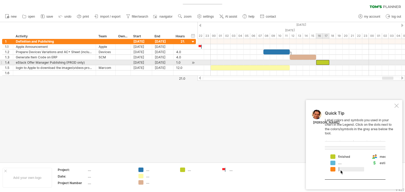
drag, startPoint x: 323, startPoint y: 62, endPoint x: 317, endPoint y: 63, distance: 5.5
click at [317, 63] on div at bounding box center [322, 62] width 13 height 5
drag, startPoint x: 328, startPoint y: 63, endPoint x: 342, endPoint y: 62, distance: 14.2
click at [342, 62] on span at bounding box center [342, 62] width 2 height 5
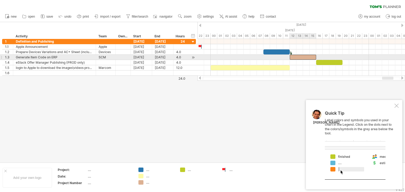
drag, startPoint x: 309, startPoint y: 58, endPoint x: 314, endPoint y: 57, distance: 5.8
click at [309, 57] on div at bounding box center [303, 57] width 26 height 5
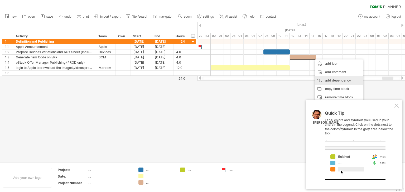
click at [339, 80] on div "add dependency You can use dependencies when you require tasks to be done in a …" at bounding box center [339, 80] width 48 height 8
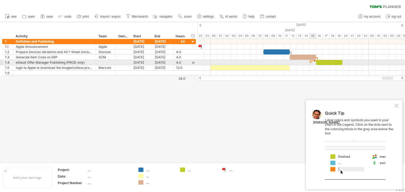
click at [311, 62] on div at bounding box center [300, 62] width 207 height 5
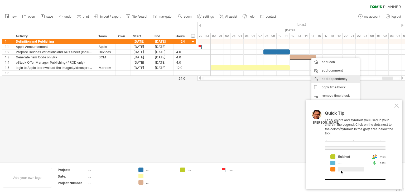
click at [330, 79] on div "add dependency You can use dependencies when you require tasks to be done in a …" at bounding box center [335, 79] width 48 height 8
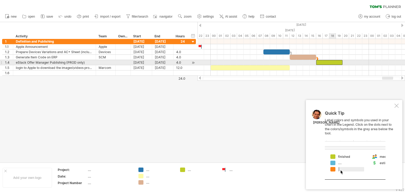
click at [333, 62] on div at bounding box center [329, 62] width 26 height 5
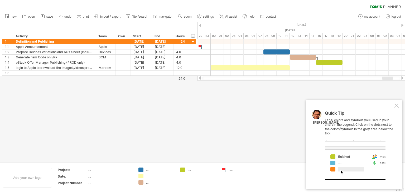
click at [279, 104] on div at bounding box center [202, 92] width 405 height 140
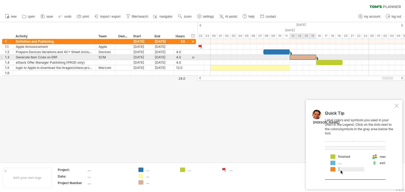
click at [310, 57] on div at bounding box center [303, 57] width 26 height 5
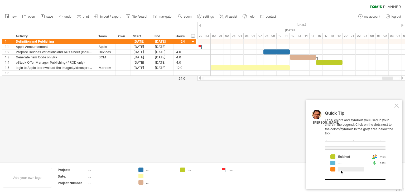
click at [265, 117] on div at bounding box center [202, 92] width 405 height 140
click at [395, 106] on div at bounding box center [396, 106] width 4 height 4
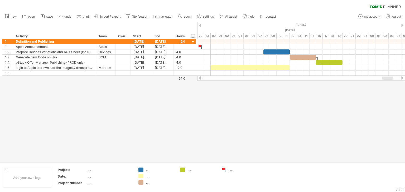
click at [218, 116] on div at bounding box center [202, 92] width 405 height 140
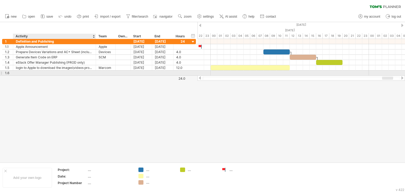
click at [20, 72] on div at bounding box center [54, 73] width 77 height 5
paste input "**********"
type input "**********"
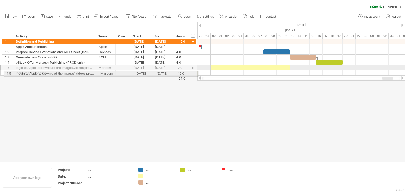
drag, startPoint x: 2, startPoint y: 68, endPoint x: 2, endPoint y: 74, distance: 6.3
click at [2, 74] on div "**********" at bounding box center [99, 57] width 194 height 37
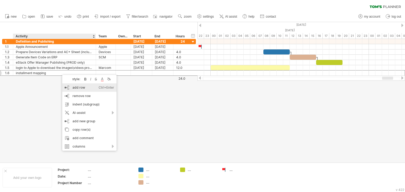
click at [90, 88] on div "add row Ctrl+Enter Cmd+Enter" at bounding box center [89, 88] width 54 height 8
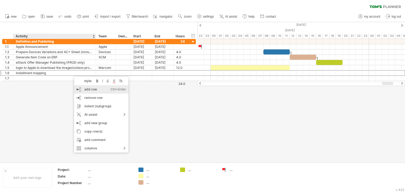
click at [96, 89] on div "add row Ctrl+Enter Cmd+Enter" at bounding box center [101, 89] width 54 height 8
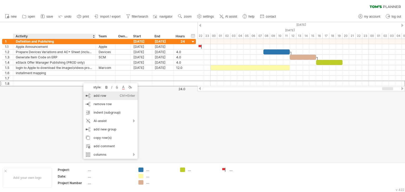
click at [95, 95] on div "add row Ctrl+Enter Cmd+Enter" at bounding box center [110, 96] width 54 height 8
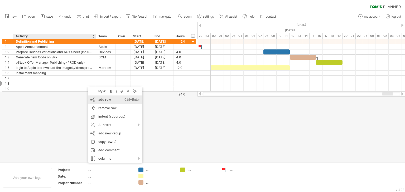
click at [98, 98] on div "add row Ctrl+Enter Cmd+Enter" at bounding box center [115, 100] width 54 height 8
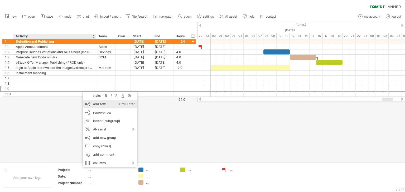
click at [95, 105] on div "add row Ctrl+Enter Cmd+Enter" at bounding box center [110, 104] width 54 height 8
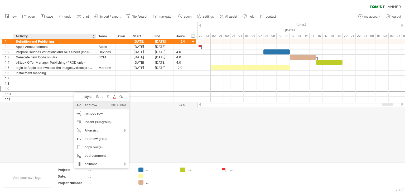
click at [92, 105] on div "add row Ctrl+Enter Cmd+Enter" at bounding box center [101, 105] width 54 height 8
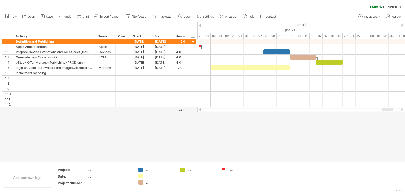
click at [280, 142] on div at bounding box center [202, 92] width 405 height 140
click at [114, 16] on span "import / export" at bounding box center [110, 17] width 20 height 4
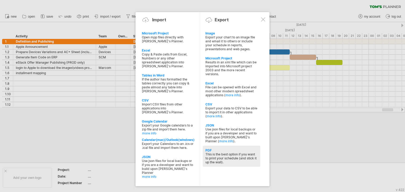
click at [230, 156] on div "This is the best option if you want to print your schedule (and stick it up the…" at bounding box center [231, 159] width 52 height 12
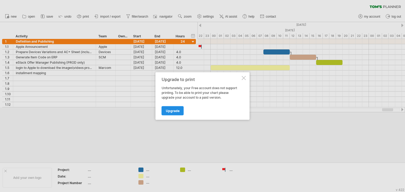
click at [174, 110] on span "Upgrade" at bounding box center [173, 111] width 14 height 4
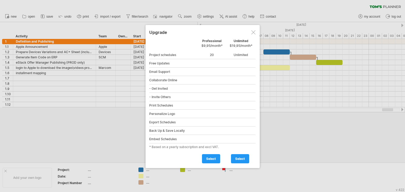
drag, startPoint x: 204, startPoint y: 45, endPoint x: 213, endPoint y: 39, distance: 10.8
click at [213, 40] on div "Professional $9,95/month*" at bounding box center [211, 44] width 29 height 11
click at [212, 158] on span "select" at bounding box center [211, 159] width 10 height 4
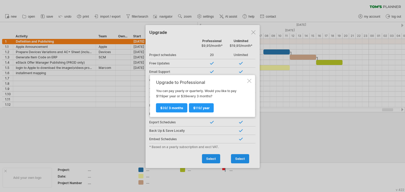
click at [249, 79] on div at bounding box center [249, 81] width 4 height 4
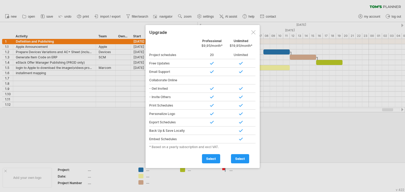
click at [253, 30] on div at bounding box center [253, 32] width 4 height 4
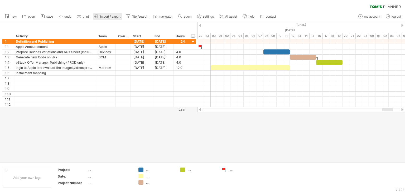
click at [104, 15] on span "import / export" at bounding box center [110, 17] width 20 height 4
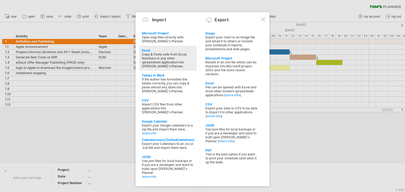
click at [151, 54] on div "Copy & Paste cells from Excel, Numbers or any other spreadsheet application int…" at bounding box center [168, 60] width 52 height 16
type textarea "**********"
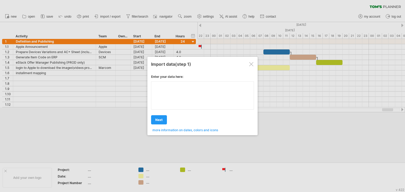
click at [170, 88] on textarea at bounding box center [202, 95] width 103 height 28
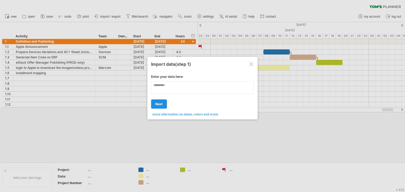
type textarea "*********"
click at [157, 103] on span "next" at bounding box center [158, 104] width 7 height 4
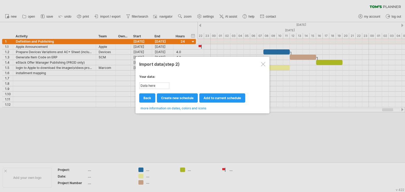
drag, startPoint x: 156, startPoint y: 86, endPoint x: 144, endPoint y: 85, distance: 11.9
click at [144, 85] on div "Data here" at bounding box center [154, 86] width 29 height 6
click at [262, 63] on div at bounding box center [263, 64] width 4 height 4
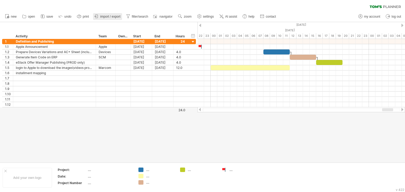
click at [111, 16] on span "import / export" at bounding box center [110, 17] width 20 height 4
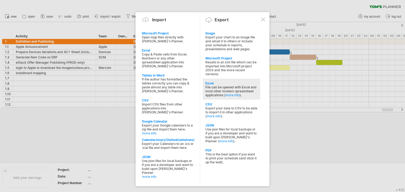
click at [232, 89] on div "File can be opened with Excel and most other modern spreadsheet applications ( …" at bounding box center [231, 91] width 52 height 12
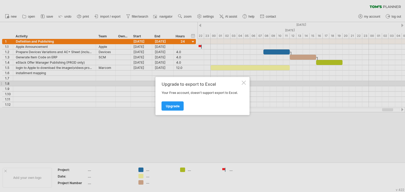
drag, startPoint x: 182, startPoint y: 83, endPoint x: 207, endPoint y: 84, distance: 24.5
click at [205, 84] on div "Upgrade to export to Excel" at bounding box center [201, 84] width 79 height 5
click at [244, 83] on div at bounding box center [244, 83] width 4 height 4
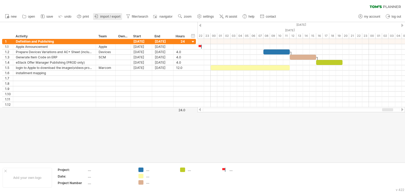
click at [115, 15] on span "import / export" at bounding box center [110, 17] width 20 height 4
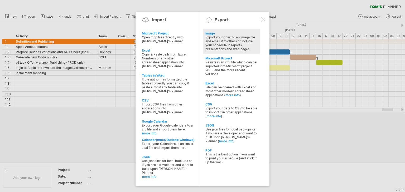
click at [232, 38] on div "Export your chart to an image file and email it to others or include your sched…" at bounding box center [231, 43] width 52 height 16
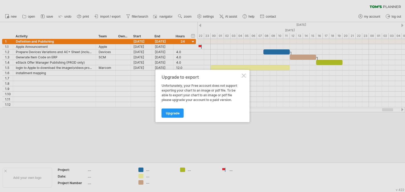
click at [243, 75] on div at bounding box center [244, 76] width 4 height 4
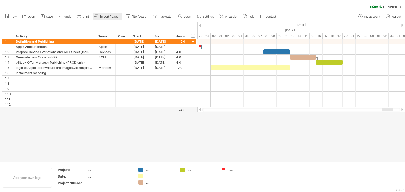
click at [110, 16] on span "import / export" at bounding box center [110, 17] width 20 height 4
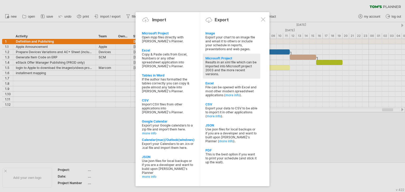
click at [222, 67] on div "Results in an xml file which can be imported into Microsoft project 2003 and th…" at bounding box center [231, 68] width 52 height 16
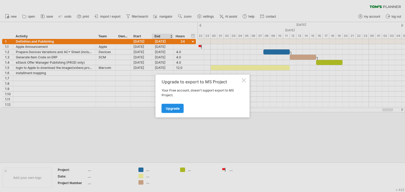
click at [172, 108] on span "Upgrade" at bounding box center [173, 109] width 14 height 4
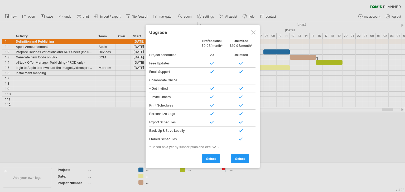
click at [253, 31] on div at bounding box center [253, 32] width 4 height 4
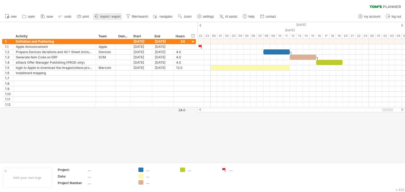
click at [112, 15] on span "import / export" at bounding box center [110, 17] width 20 height 4
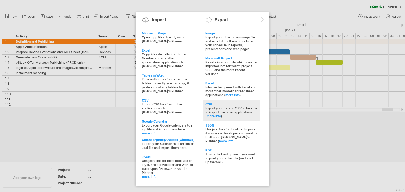
click at [221, 113] on div "Export your data to CSV to be able to import it in other applications ( more in…" at bounding box center [231, 112] width 52 height 12
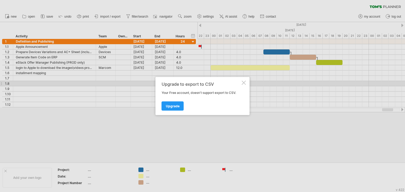
click at [243, 82] on div at bounding box center [244, 83] width 4 height 4
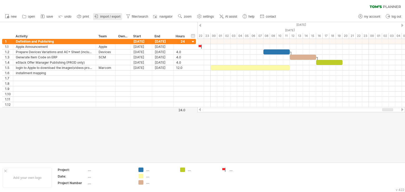
click at [108, 15] on span "import / export" at bounding box center [110, 17] width 20 height 4
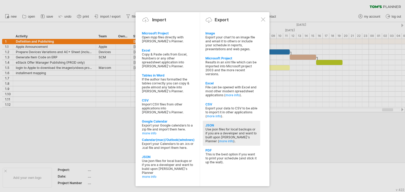
click at [219, 135] on div "Use json files for local backups or if you are a developer and want to built up…" at bounding box center [231, 136] width 52 height 16
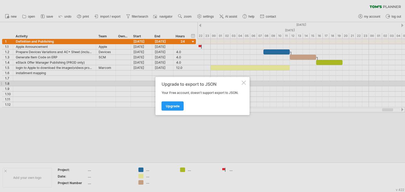
click at [245, 84] on div at bounding box center [244, 83] width 4 height 4
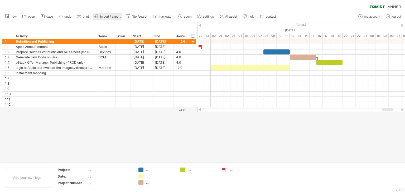
click at [117, 15] on span "import / export" at bounding box center [110, 17] width 20 height 4
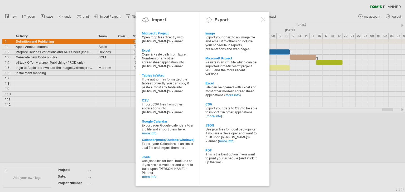
click at [310, 143] on div at bounding box center [202, 96] width 405 height 192
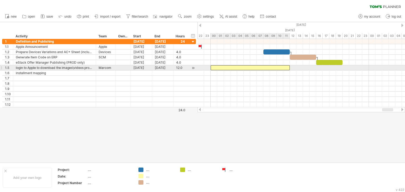
click at [279, 66] on div at bounding box center [250, 67] width 79 height 5
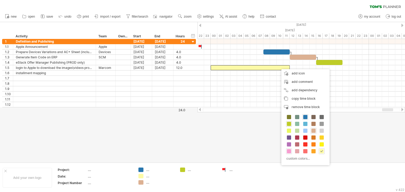
click at [289, 152] on span at bounding box center [289, 151] width 4 height 4
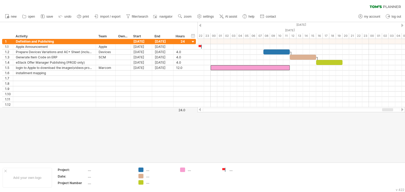
click at [227, 159] on div at bounding box center [202, 92] width 405 height 140
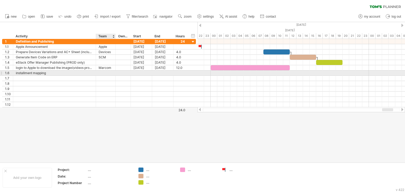
click at [109, 73] on div at bounding box center [106, 73] width 14 height 5
click at [109, 73] on input "text" at bounding box center [106, 73] width 14 height 5
paste input "**********"
type input "**********"
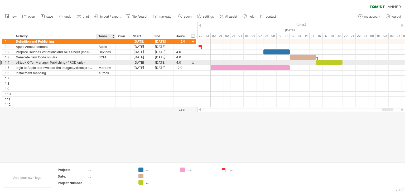
click at [111, 62] on div at bounding box center [106, 62] width 14 height 5
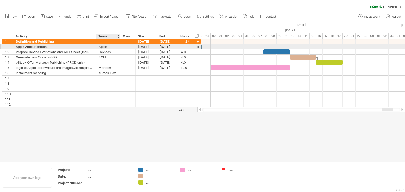
drag, startPoint x: 115, startPoint y: 45, endPoint x: 120, endPoint y: 45, distance: 4.7
click at [120, 45] on div at bounding box center [119, 46] width 3 height 5
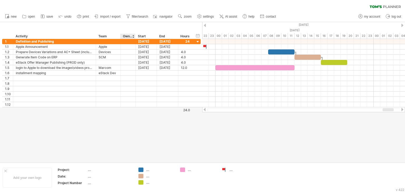
click at [127, 36] on div "Owner" at bounding box center [127, 36] width 9 height 5
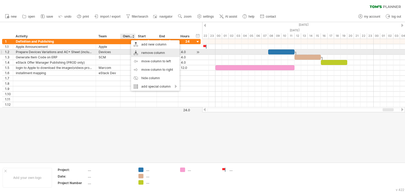
click at [154, 53] on div "remove column" at bounding box center [155, 53] width 48 height 8
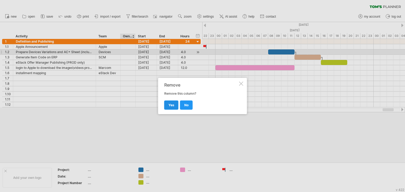
click at [171, 105] on span "yes" at bounding box center [171, 105] width 6 height 4
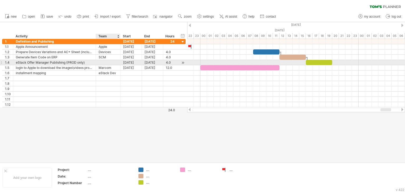
click at [108, 62] on div at bounding box center [108, 62] width 19 height 5
click at [108, 62] on input "text" at bounding box center [108, 62] width 19 height 5
paste input "*******"
type input "*******"
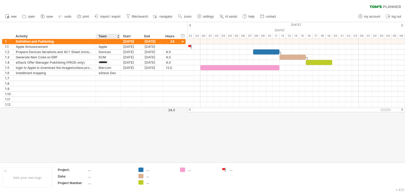
click at [117, 128] on div at bounding box center [202, 92] width 405 height 140
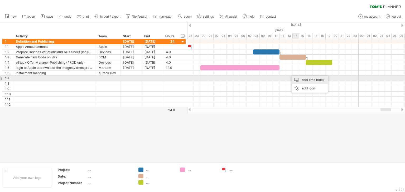
click at [307, 79] on div "add time block" at bounding box center [309, 80] width 36 height 8
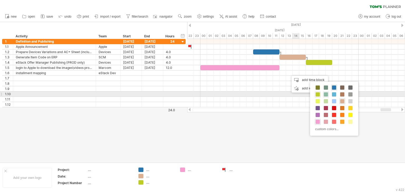
click at [325, 93] on span at bounding box center [326, 94] width 4 height 4
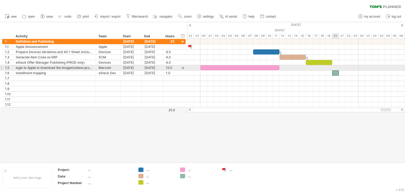
drag, startPoint x: 292, startPoint y: 72, endPoint x: 335, endPoint y: 70, distance: 43.3
click at [335, 70] on div "[DATE] [DATE]" at bounding box center [296, 73] width 218 height 69
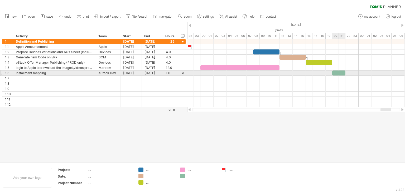
drag, startPoint x: 338, startPoint y: 73, endPoint x: 345, endPoint y: 74, distance: 6.6
click at [345, 74] on span at bounding box center [345, 73] width 2 height 5
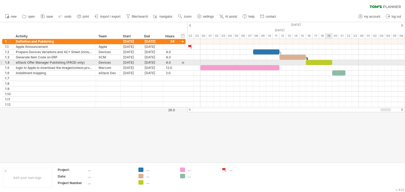
click at [328, 61] on div at bounding box center [319, 62] width 26 height 5
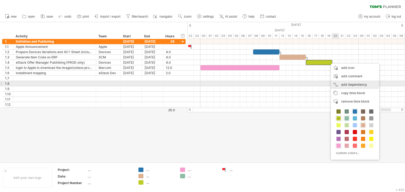
click at [355, 84] on div "add dependency You can use dependencies when you require tasks to be done in a …" at bounding box center [355, 85] width 48 height 8
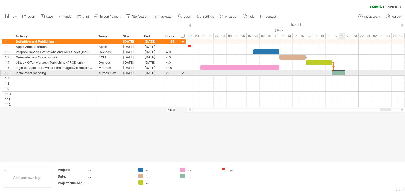
click at [339, 71] on div at bounding box center [338, 73] width 13 height 5
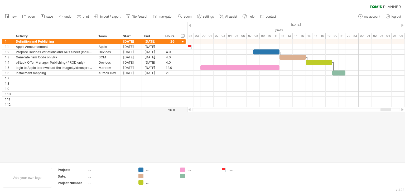
click at [310, 132] on div at bounding box center [202, 92] width 405 height 140
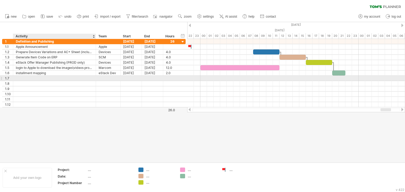
click at [39, 76] on div at bounding box center [54, 78] width 77 height 5
click at [38, 78] on input "text" at bounding box center [54, 78] width 77 height 5
paste input "**********"
type input "**********"
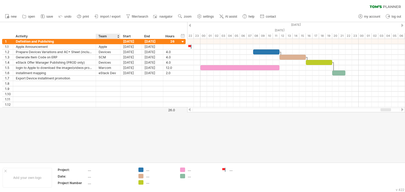
click at [99, 138] on div at bounding box center [202, 92] width 405 height 140
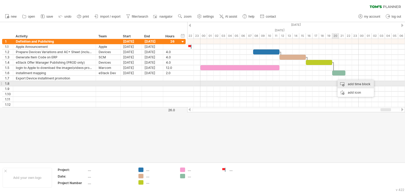
click at [352, 86] on div "add time block" at bounding box center [355, 84] width 36 height 8
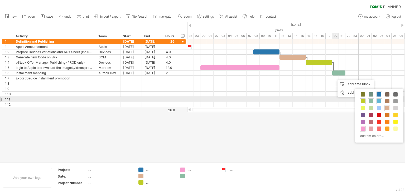
click at [380, 102] on span at bounding box center [379, 101] width 4 height 4
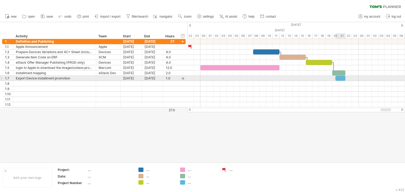
drag, startPoint x: 341, startPoint y: 78, endPoint x: 344, endPoint y: 78, distance: 3.7
click at [344, 78] on span at bounding box center [345, 78] width 2 height 5
drag, startPoint x: 335, startPoint y: 78, endPoint x: 332, endPoint y: 79, distance: 3.3
click at [332, 78] on span at bounding box center [332, 78] width 2 height 5
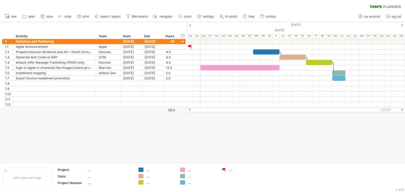
click at [308, 144] on div at bounding box center [202, 92] width 405 height 140
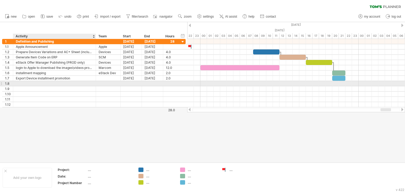
click at [51, 84] on div at bounding box center [54, 83] width 77 height 5
paste input "**********"
type input "**********"
click at [111, 82] on div at bounding box center [108, 83] width 19 height 5
type input "***"
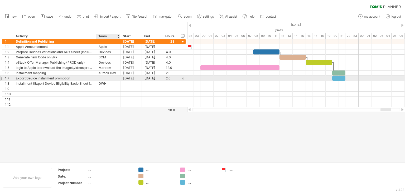
click at [112, 79] on div at bounding box center [108, 78] width 19 height 5
paste input "**********"
type input "**********"
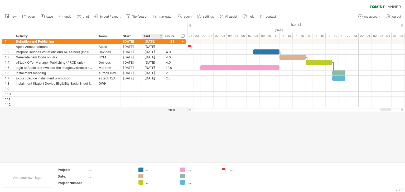
click at [147, 129] on div at bounding box center [202, 92] width 405 height 140
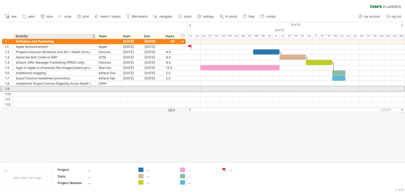
click at [38, 89] on div at bounding box center [54, 88] width 77 height 5
paste input "**********"
type input "**********"
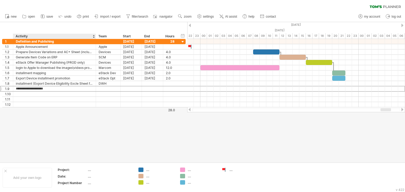
click at [96, 137] on div at bounding box center [202, 92] width 405 height 140
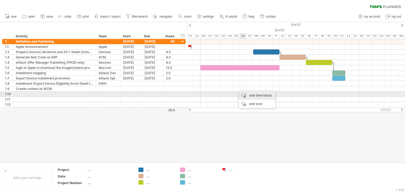
click at [256, 96] on div "add time block" at bounding box center [257, 95] width 36 height 8
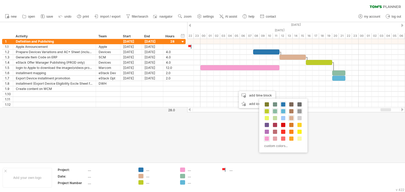
click at [299, 111] on span at bounding box center [299, 111] width 4 height 4
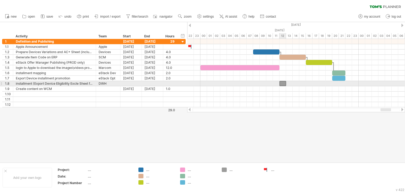
drag, startPoint x: 240, startPoint y: 88, endPoint x: 282, endPoint y: 85, distance: 42.8
drag, startPoint x: 286, startPoint y: 83, endPoint x: 317, endPoint y: 83, distance: 31.6
click at [317, 83] on div at bounding box center [299, 83] width 40 height 5
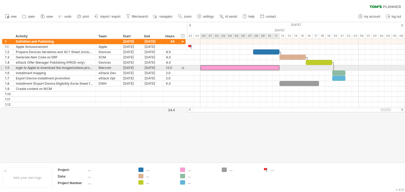
click at [273, 67] on div at bounding box center [239, 67] width 79 height 5
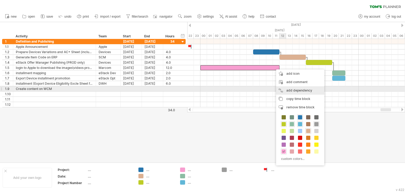
click at [297, 90] on div "add dependency You can use dependencies when you require tasks to be done in a …" at bounding box center [300, 90] width 48 height 8
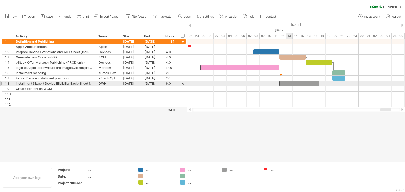
click at [286, 83] on div at bounding box center [299, 83] width 40 height 5
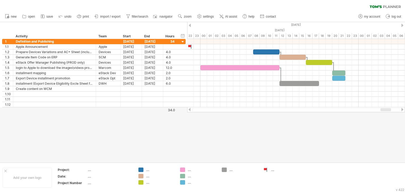
click at [271, 145] on div at bounding box center [202, 92] width 405 height 140
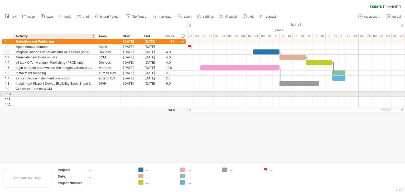
click at [35, 94] on div at bounding box center [54, 94] width 77 height 5
paste input "**********"
type input "**********"
click at [110, 95] on div at bounding box center [108, 94] width 19 height 5
paste input "*********"
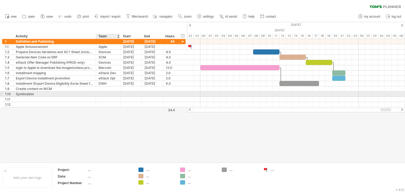
type input "*********"
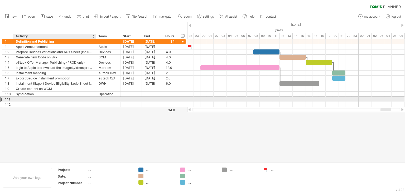
click at [25, 98] on div at bounding box center [54, 99] width 77 height 5
paste input "******"
type input "******"
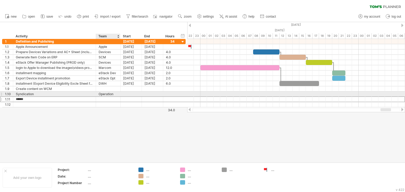
click at [106, 93] on div "Operation" at bounding box center [108, 94] width 19 height 5
click at [106, 93] on input "*********" at bounding box center [108, 94] width 19 height 5
click at [109, 97] on div at bounding box center [108, 99] width 19 height 5
click at [0, 0] on input "text" at bounding box center [0, 0] width 0 height 0
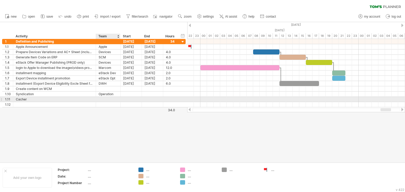
paste input "*********"
type input "*********"
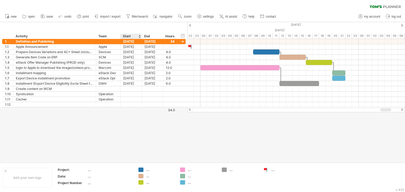
click at [133, 137] on div at bounding box center [202, 92] width 405 height 140
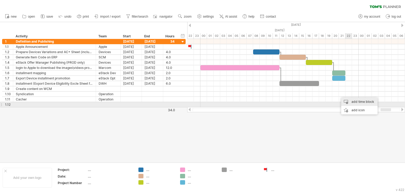
click at [354, 103] on div "add time block" at bounding box center [359, 102] width 36 height 8
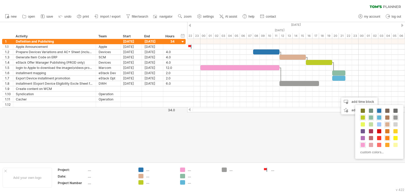
click at [386, 136] on span at bounding box center [387, 138] width 4 height 4
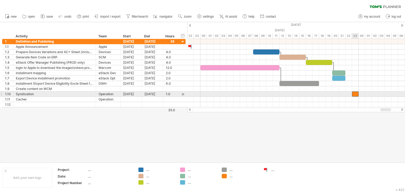
drag, startPoint x: 342, startPoint y: 93, endPoint x: 354, endPoint y: 93, distance: 12.7
click at [354, 93] on div at bounding box center [355, 94] width 7 height 5
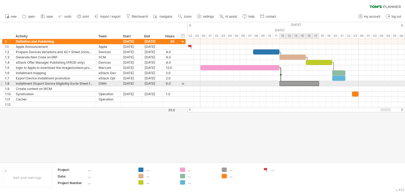
click at [315, 81] on div at bounding box center [299, 83] width 40 height 5
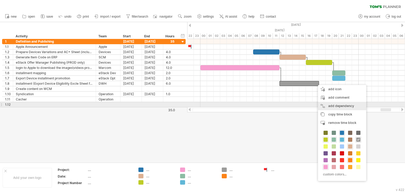
click at [341, 107] on div "add dependency You can use dependencies when you require tasks to be done in a …" at bounding box center [342, 106] width 48 height 8
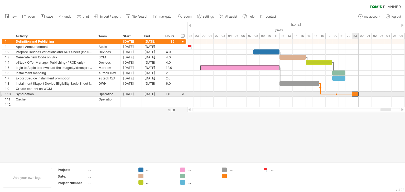
click at [353, 94] on span at bounding box center [352, 94] width 2 height 5
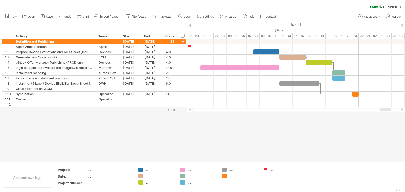
click at [326, 140] on div at bounding box center [202, 92] width 405 height 140
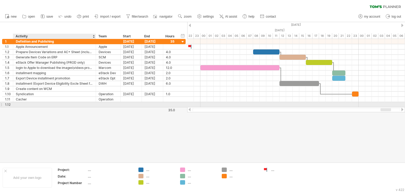
click at [22, 105] on div at bounding box center [54, 104] width 77 height 5
paste input "**********"
type input "**********"
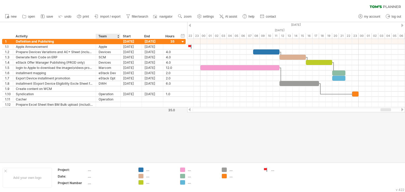
click at [105, 129] on div at bounding box center [202, 92] width 405 height 140
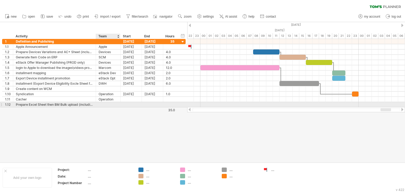
click at [106, 105] on div at bounding box center [108, 104] width 19 height 5
paste input "*******"
type input "*******"
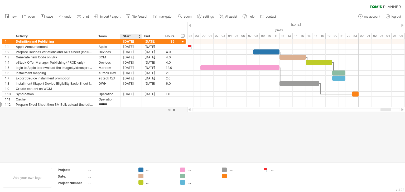
click at [132, 132] on div at bounding box center [202, 92] width 405 height 140
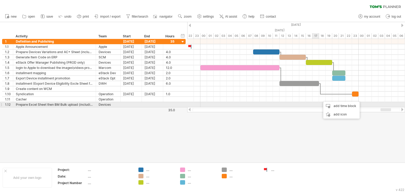
click at [319, 104] on div at bounding box center [296, 104] width 218 height 5
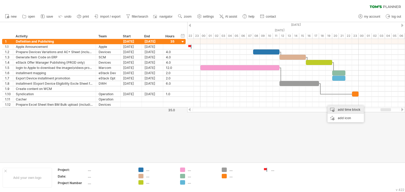
click at [338, 109] on div "add time block" at bounding box center [345, 110] width 36 height 8
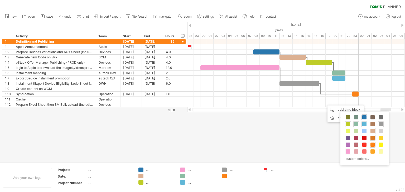
click at [372, 137] on span at bounding box center [372, 138] width 4 height 4
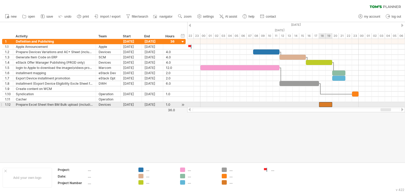
drag, startPoint x: 325, startPoint y: 103, endPoint x: 320, endPoint y: 103, distance: 5.8
click at [320, 103] on span at bounding box center [319, 104] width 2 height 5
drag, startPoint x: 332, startPoint y: 103, endPoint x: 344, endPoint y: 104, distance: 12.1
click at [344, 104] on span at bounding box center [345, 104] width 2 height 5
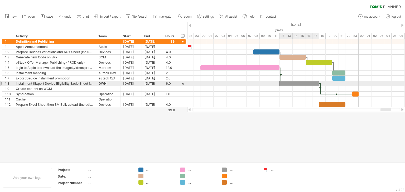
click at [308, 84] on div at bounding box center [299, 83] width 40 height 5
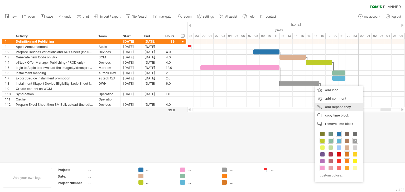
click at [336, 108] on div "add dependency You can use dependencies when you require tasks to be done in a …" at bounding box center [339, 107] width 48 height 8
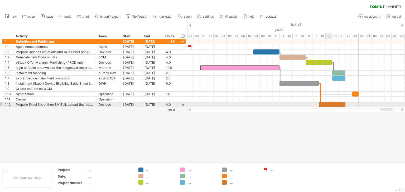
click at [330, 105] on div at bounding box center [332, 104] width 26 height 5
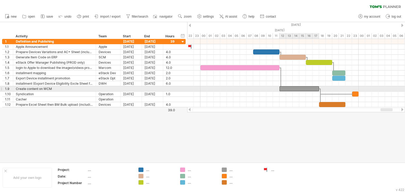
drag, startPoint x: 298, startPoint y: 83, endPoint x: 298, endPoint y: 89, distance: 6.6
click at [105, 90] on div at bounding box center [108, 88] width 19 height 5
click at [105, 90] on input "text" at bounding box center [108, 88] width 19 height 5
type input "*******"
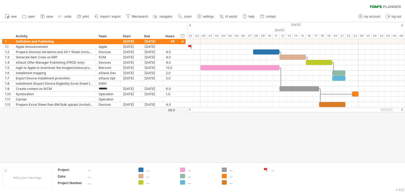
click at [243, 126] on div at bounding box center [202, 92] width 405 height 140
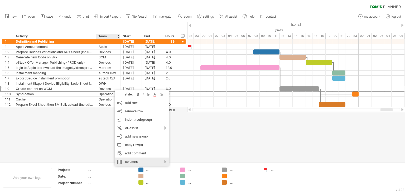
click at [164, 162] on div "columns" at bounding box center [142, 162] width 54 height 8
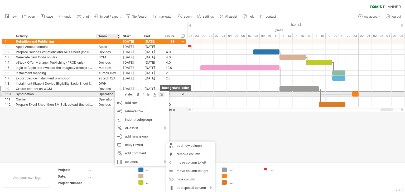
click at [162, 94] on div at bounding box center [160, 94] width 5 height 5
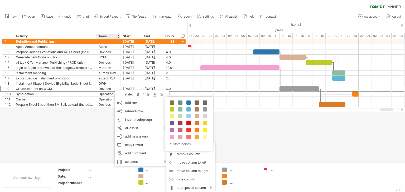
click at [187, 123] on span at bounding box center [188, 123] width 4 height 4
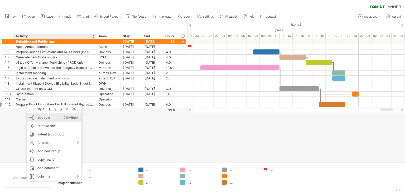
click at [52, 119] on div "add row Ctrl+Enter Cmd+Enter" at bounding box center [54, 118] width 54 height 8
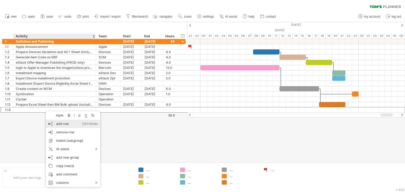
click at [58, 124] on div "add row Ctrl+Enter Cmd+Enter" at bounding box center [73, 124] width 54 height 8
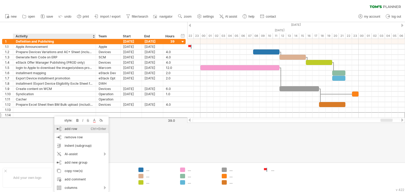
drag, startPoint x: 65, startPoint y: 130, endPoint x: 63, endPoint y: 124, distance: 6.1
click at [65, 130] on div "add row Ctrl+Enter Cmd+Enter" at bounding box center [81, 129] width 54 height 8
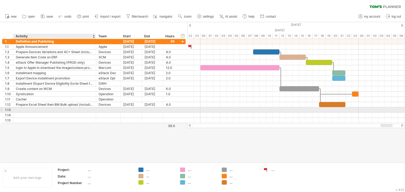
click at [58, 108] on div at bounding box center [54, 110] width 77 height 5
paste input "**********"
type input "**********"
click at [101, 110] on div at bounding box center [108, 110] width 19 height 5
click at [101, 110] on input "text" at bounding box center [108, 110] width 19 height 5
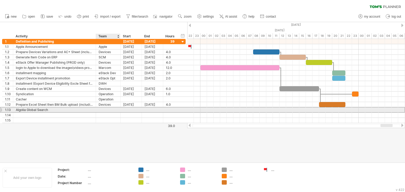
paste input "*********"
type input "*********"
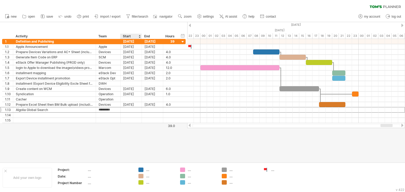
click at [122, 155] on div at bounding box center [202, 92] width 405 height 140
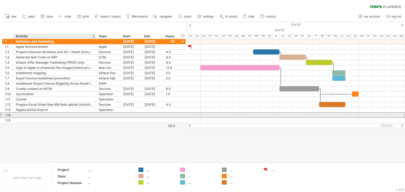
click at [37, 115] on div at bounding box center [54, 115] width 77 height 5
paste input "**********"
type input "**********"
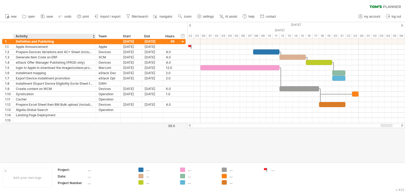
click at [65, 145] on div at bounding box center [202, 92] width 405 height 140
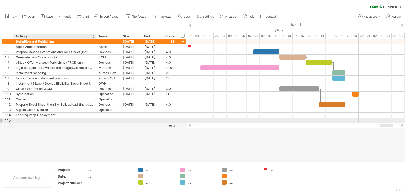
click at [31, 119] on div at bounding box center [54, 120] width 77 height 5
click at [31, 119] on input "text" at bounding box center [54, 120] width 77 height 5
paste input "*******"
type input "*******"
click at [109, 120] on div at bounding box center [108, 120] width 19 height 5
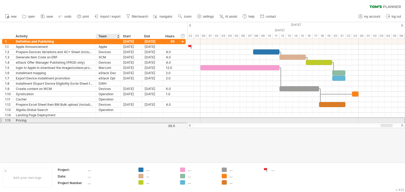
click at [109, 120] on input "text" at bounding box center [108, 120] width 19 height 5
type input "*******"
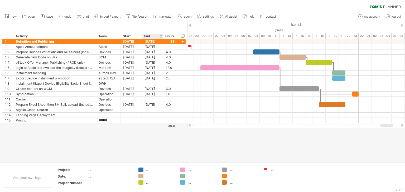
click at [155, 139] on div at bounding box center [202, 92] width 405 height 140
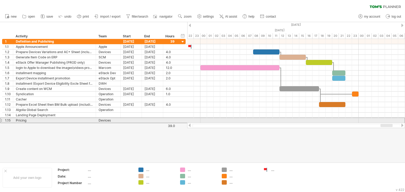
click at [2, 119] on div at bounding box center [1, 121] width 2 height 6
click at [37, 121] on div "Pricing" at bounding box center [54, 120] width 77 height 5
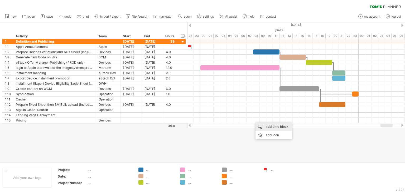
click at [272, 128] on div "add time block" at bounding box center [273, 127] width 36 height 8
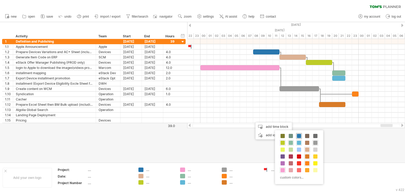
click at [298, 135] on span at bounding box center [299, 136] width 4 height 4
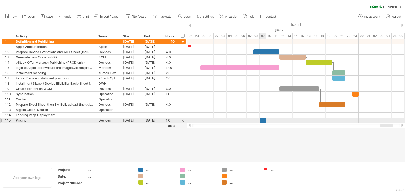
drag, startPoint x: 256, startPoint y: 119, endPoint x: 264, endPoint y: 119, distance: 7.1
click at [264, 119] on div at bounding box center [263, 120] width 7 height 5
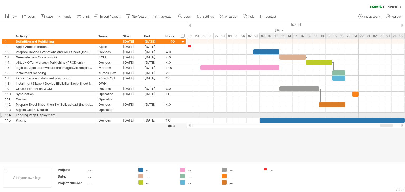
drag, startPoint x: 266, startPoint y: 119, endPoint x: 392, endPoint y: 120, distance: 126.0
click at [405, 116] on div "[DATE] [DATE]" at bounding box center [296, 81] width 218 height 84
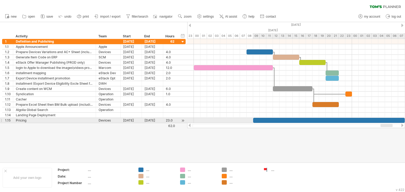
click at [405, 120] on span at bounding box center [404, 120] width 2 height 5
click at [405, 119] on span at bounding box center [404, 120] width 2 height 5
click at [168, 120] on div "23.0" at bounding box center [170, 120] width 9 height 5
click at [168, 120] on input "****" at bounding box center [168, 120] width 4 height 5
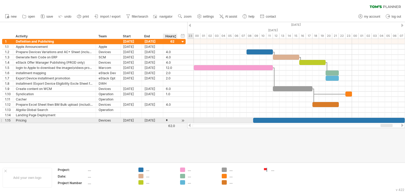
scroll to position [0, 0]
type input "**"
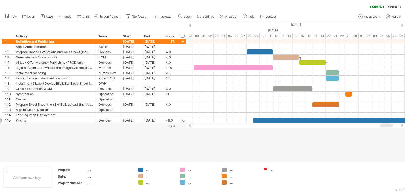
click at [225, 145] on div at bounding box center [202, 92] width 405 height 140
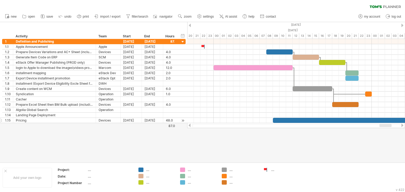
click at [383, 125] on div at bounding box center [385, 125] width 12 height 3
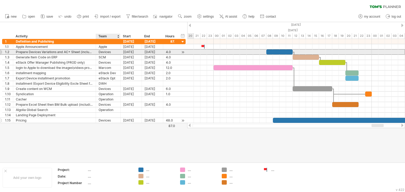
click at [109, 52] on div "Devices" at bounding box center [108, 52] width 19 height 5
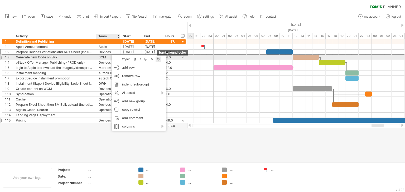
click at [159, 59] on div at bounding box center [157, 59] width 5 height 5
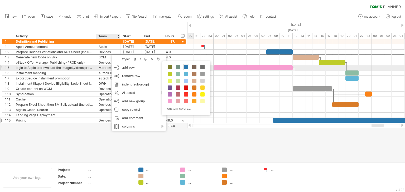
click at [186, 66] on span at bounding box center [186, 67] width 4 height 4
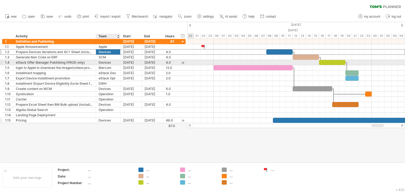
click at [113, 61] on div "Devices" at bounding box center [108, 62] width 19 height 5
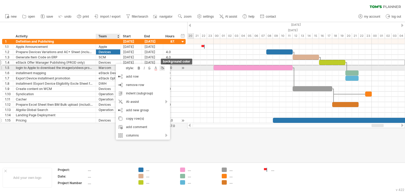
click at [162, 67] on div at bounding box center [161, 68] width 5 height 5
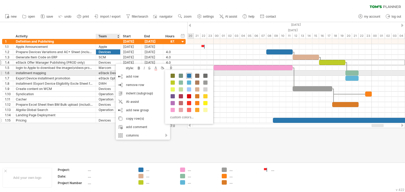
click at [189, 76] on span at bounding box center [189, 76] width 4 height 4
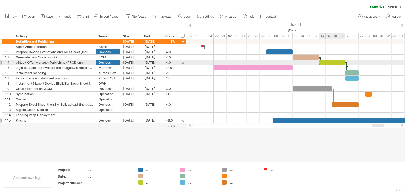
click at [328, 62] on div at bounding box center [332, 62] width 26 height 5
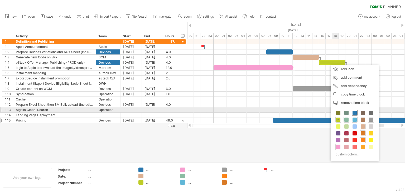
click at [353, 113] on span at bounding box center [354, 113] width 4 height 4
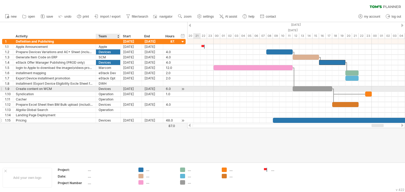
click at [107, 89] on div "Devices" at bounding box center [108, 88] width 19 height 5
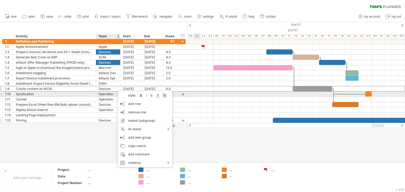
click at [165, 95] on div at bounding box center [164, 95] width 5 height 5
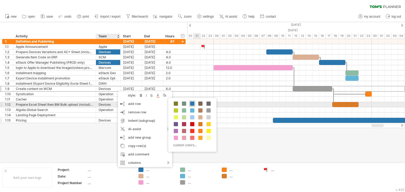
click at [191, 103] on span at bounding box center [192, 104] width 4 height 4
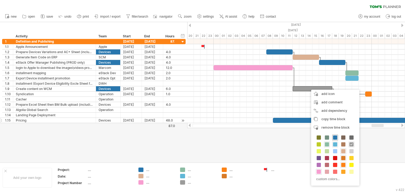
click at [335, 138] on span at bounding box center [335, 138] width 4 height 4
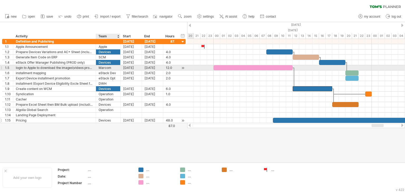
click at [108, 70] on div "Marcom" at bounding box center [108, 67] width 19 height 5
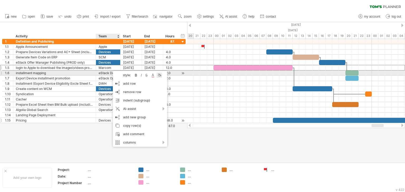
click at [160, 75] on div at bounding box center [159, 75] width 5 height 5
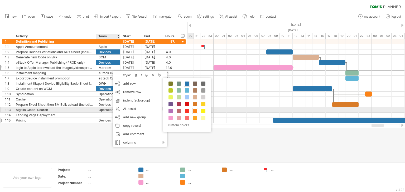
click at [194, 111] on span at bounding box center [195, 111] width 4 height 4
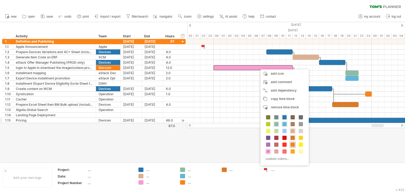
click at [291, 144] on span at bounding box center [292, 145] width 4 height 4
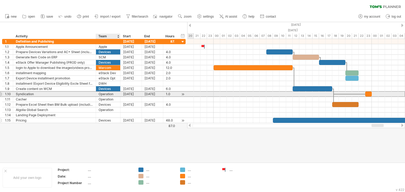
click at [109, 92] on div "Operation" at bounding box center [108, 94] width 19 height 5
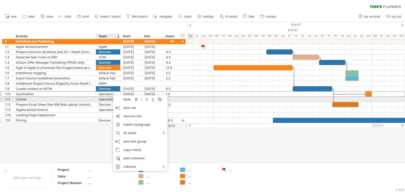
click at [161, 99] on div at bounding box center [159, 99] width 5 height 5
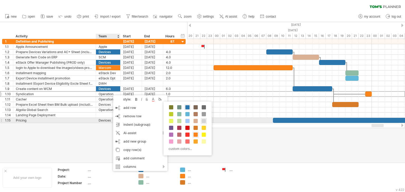
click at [203, 120] on span at bounding box center [204, 121] width 4 height 4
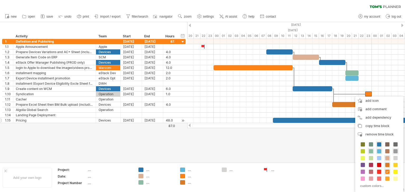
click at [394, 151] on span at bounding box center [395, 151] width 4 height 4
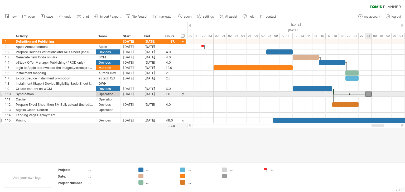
click at [368, 93] on div at bounding box center [368, 94] width 7 height 5
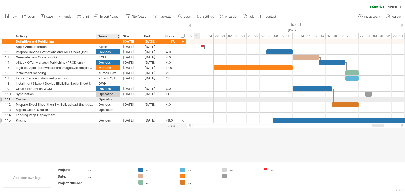
click at [111, 100] on div "Operation" at bounding box center [108, 99] width 19 height 5
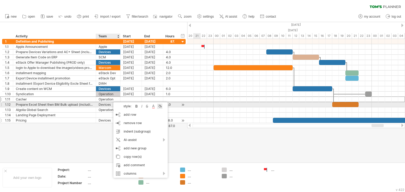
click at [160, 107] on div at bounding box center [159, 106] width 5 height 5
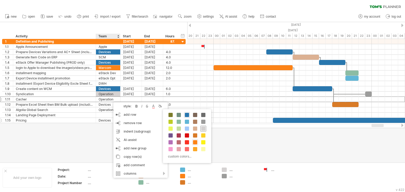
click at [203, 127] on span at bounding box center [203, 129] width 4 height 4
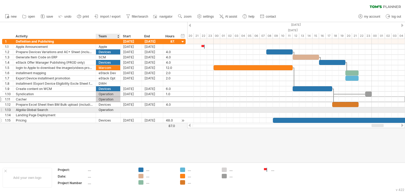
click at [109, 110] on div "Operation" at bounding box center [108, 110] width 19 height 5
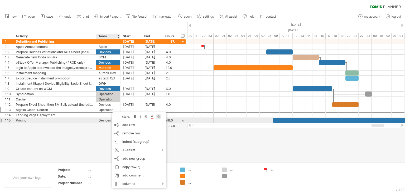
click at [160, 118] on div at bounding box center [158, 116] width 5 height 5
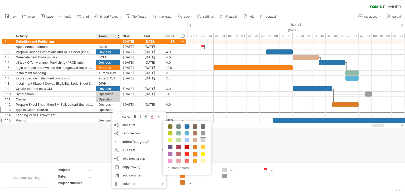
click at [202, 139] on span at bounding box center [203, 140] width 4 height 4
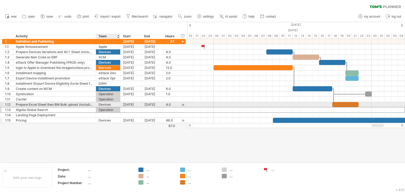
click at [111, 103] on div "Devices" at bounding box center [108, 104] width 19 height 5
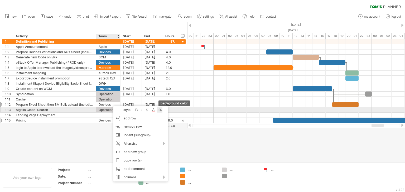
click at [159, 111] on div at bounding box center [159, 110] width 5 height 5
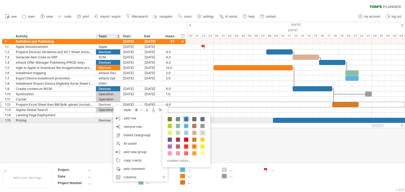
click at [186, 119] on span at bounding box center [186, 119] width 4 height 4
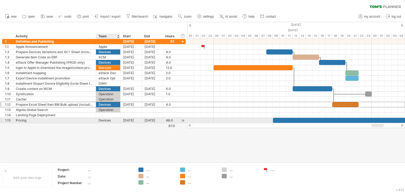
click at [111, 120] on div "Devices" at bounding box center [108, 120] width 19 height 5
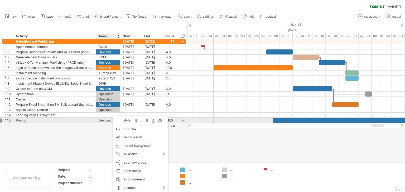
click at [161, 121] on div at bounding box center [159, 120] width 5 height 5
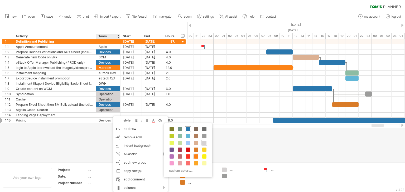
click at [188, 129] on span at bounding box center [188, 129] width 4 height 4
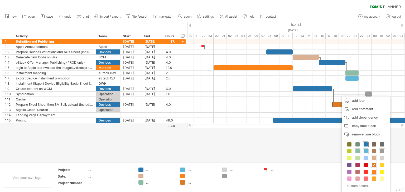
click at [366, 144] on span at bounding box center [365, 145] width 4 height 4
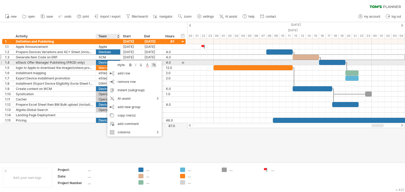
click at [156, 64] on div at bounding box center [153, 64] width 5 height 5
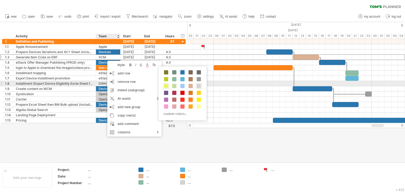
click at [166, 85] on span at bounding box center [166, 86] width 4 height 4
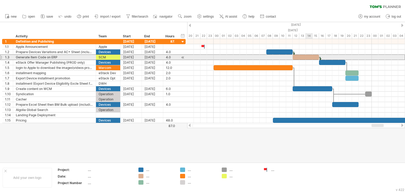
click at [307, 56] on div at bounding box center [306, 57] width 26 height 5
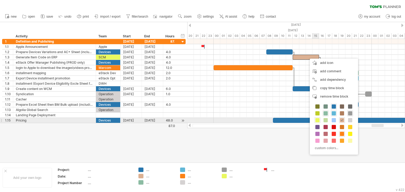
click at [317, 119] on span at bounding box center [317, 120] width 4 height 4
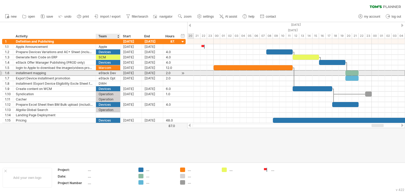
click at [113, 73] on div "eStack Dev" at bounding box center [108, 73] width 19 height 5
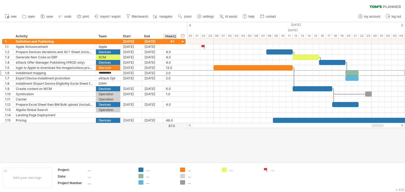
click at [173, 145] on div at bounding box center [202, 92] width 405 height 140
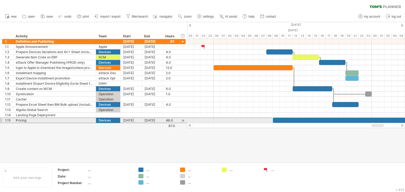
click at [2, 119] on div at bounding box center [1, 121] width 2 height 6
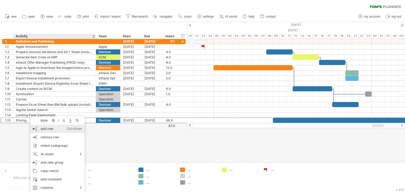
click at [48, 130] on div "add row Ctrl+Enter Cmd+Enter" at bounding box center [57, 129] width 54 height 8
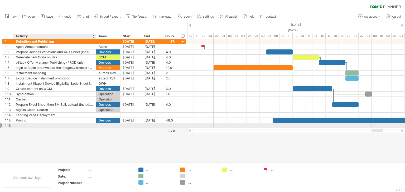
click at [25, 124] on div at bounding box center [54, 125] width 77 height 5
type input "**********"
click at [110, 125] on div at bounding box center [108, 125] width 19 height 5
type input "*******"
click at [128, 125] on div at bounding box center [130, 125] width 21 height 5
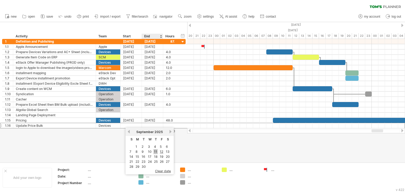
click at [155, 151] on link "11" at bounding box center [155, 151] width 4 height 5
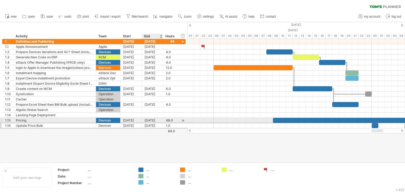
click at [147, 121] on div "[DATE]" at bounding box center [152, 120] width 21 height 5
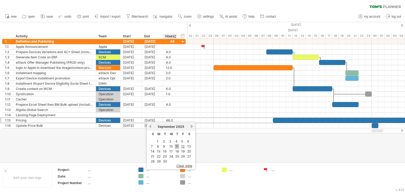
click at [176, 145] on link "11" at bounding box center [177, 146] width 4 height 5
click at [149, 140] on div at bounding box center [202, 92] width 405 height 140
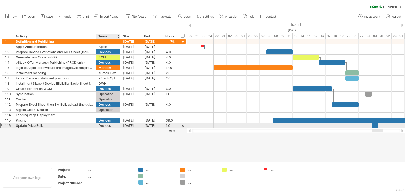
click at [111, 125] on div "Devices" at bounding box center [108, 125] width 19 height 5
click at [106, 124] on input "*******" at bounding box center [108, 125] width 19 height 5
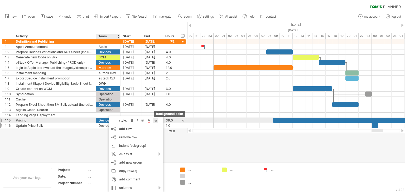
click at [157, 121] on div at bounding box center [155, 120] width 5 height 5
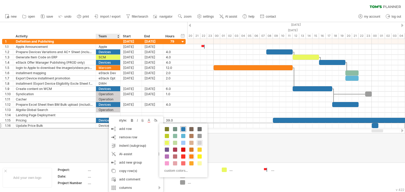
click at [182, 130] on span at bounding box center [183, 129] width 4 height 4
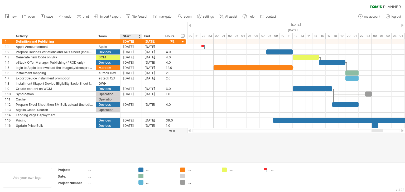
click at [132, 145] on div at bounding box center [202, 92] width 405 height 140
click at [29, 178] on div "Add your own logo" at bounding box center [27, 178] width 49 height 20
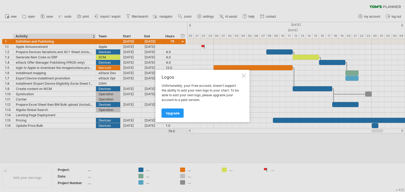
click at [245, 76] on div at bounding box center [244, 76] width 4 height 4
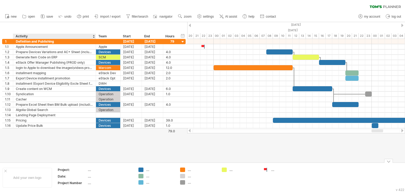
click at [89, 171] on div "...." at bounding box center [110, 170] width 44 height 4
click at [103, 170] on input "**********" at bounding box center [109, 170] width 42 height 4
type input "**********"
click at [93, 176] on div "...." at bounding box center [110, 176] width 44 height 4
type input "**********"
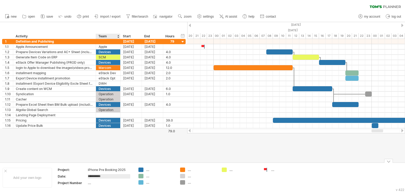
click at [121, 169] on div "iPhone Pre Booking 2025" at bounding box center [110, 170] width 44 height 4
click at [121, 169] on input "**********" at bounding box center [109, 170] width 42 height 4
type input "**********"
click at [88, 184] on div "...." at bounding box center [110, 183] width 44 height 4
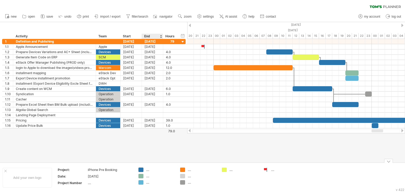
click at [148, 171] on div "...." at bounding box center [160, 170] width 29 height 4
type input "*******"
click at [189, 169] on div "...." at bounding box center [202, 170] width 29 height 4
type input "******"
click at [232, 171] on div "...." at bounding box center [243, 170] width 29 height 4
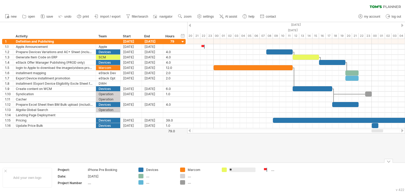
type input "***"
click at [151, 176] on div "...." at bounding box center [160, 176] width 29 height 4
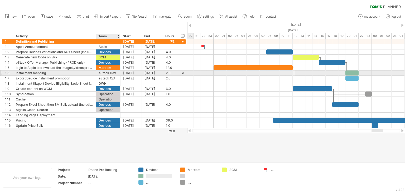
click at [115, 74] on div "eStack Dev" at bounding box center [108, 73] width 19 height 5
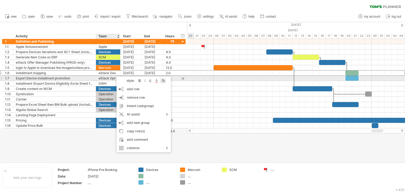
click at [164, 80] on div at bounding box center [162, 80] width 5 height 5
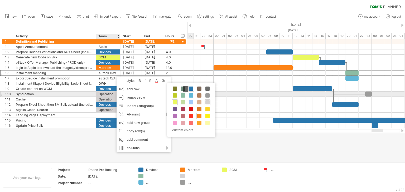
click at [183, 94] on span at bounding box center [183, 96] width 4 height 4
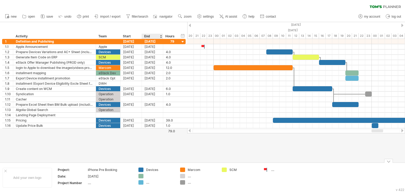
click at [147, 176] on div at bounding box center [160, 176] width 29 height 4
type input "**********"
click at [148, 184] on div "...." at bounding box center [160, 183] width 29 height 4
type input "**********"
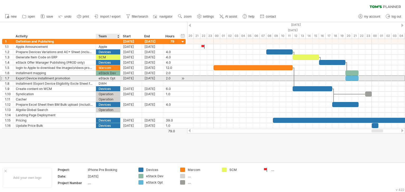
click at [116, 77] on div "eStack Opt" at bounding box center [108, 78] width 19 height 5
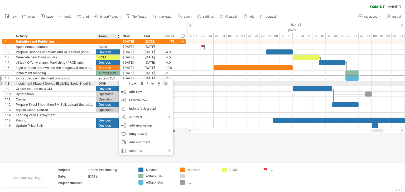
click at [164, 83] on div at bounding box center [165, 83] width 5 height 5
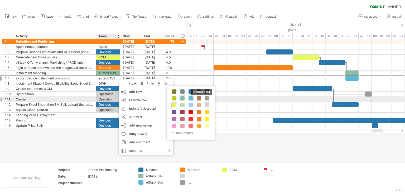
click at [190, 98] on span at bounding box center [190, 98] width 4 height 4
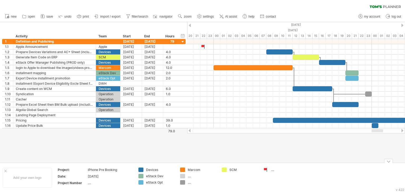
click at [214, 181] on div "...." at bounding box center [202, 183] width 29 height 4
type input "*********"
click at [230, 184] on td "SCM" at bounding box center [240, 178] width 42 height 20
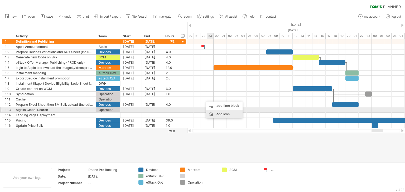
click at [217, 111] on div "add icon" at bounding box center [224, 114] width 36 height 8
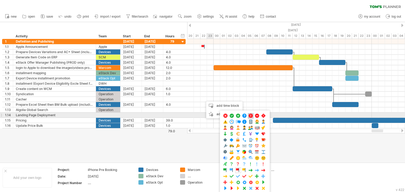
click at [250, 116] on span at bounding box center [250, 116] width 5 height 5
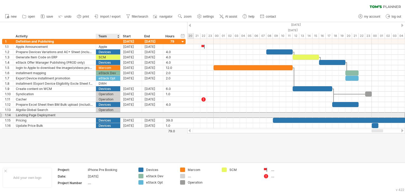
click at [109, 115] on div at bounding box center [108, 115] width 19 height 5
type input "*********"
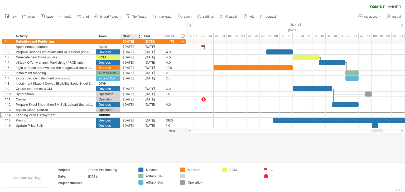
click at [132, 138] on div at bounding box center [202, 92] width 405 height 140
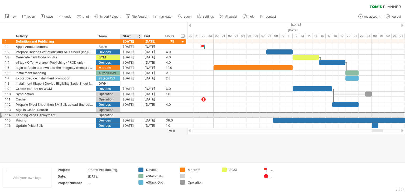
click at [129, 114] on div at bounding box center [130, 115] width 21 height 5
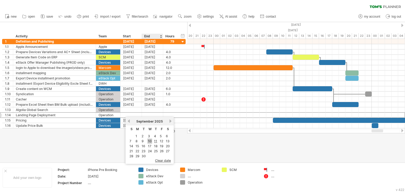
click at [150, 141] on link "10" at bounding box center [149, 141] width 5 height 5
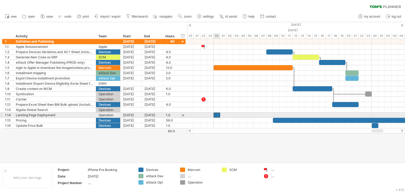
click at [217, 115] on div at bounding box center [216, 115] width 7 height 5
click at [128, 116] on div "[DATE]" at bounding box center [130, 115] width 21 height 5
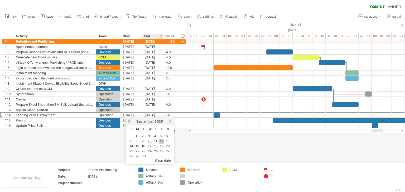
click at [160, 141] on link "12" at bounding box center [161, 141] width 4 height 5
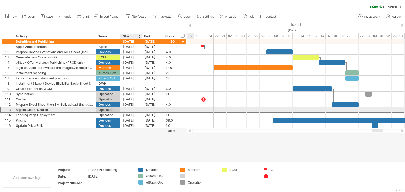
click at [131, 109] on div at bounding box center [130, 110] width 21 height 5
click at [225, 110] on div at bounding box center [296, 110] width 218 height 5
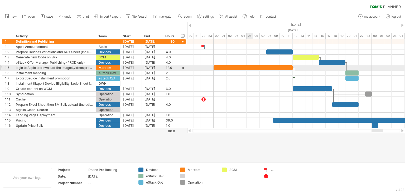
click at [248, 68] on div at bounding box center [252, 67] width 79 height 5
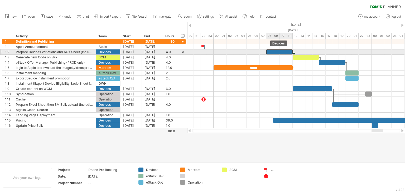
click at [285, 52] on div at bounding box center [279, 52] width 26 height 5
click at [271, 52] on div "**********" at bounding box center [279, 52] width 26 height 5
click at [276, 54] on div "**********" at bounding box center [279, 52] width 26 height 5
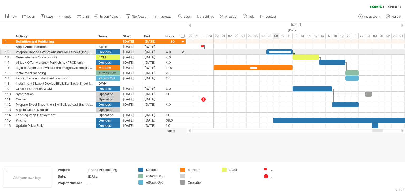
scroll to position [0, 0]
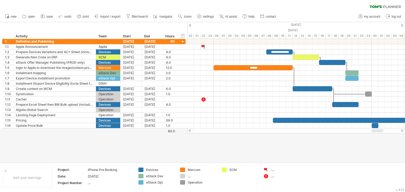
click at [313, 136] on div at bounding box center [202, 92] width 405 height 140
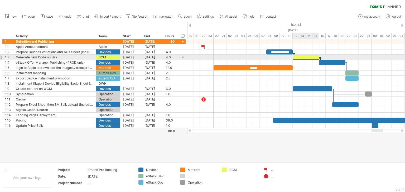
click at [309, 57] on div at bounding box center [306, 57] width 26 height 5
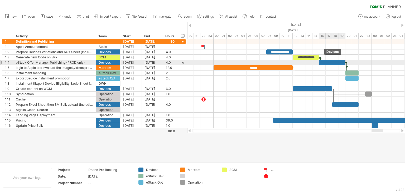
click at [329, 62] on div at bounding box center [332, 62] width 26 height 5
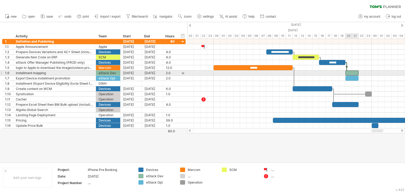
click at [353, 74] on div at bounding box center [351, 73] width 13 height 5
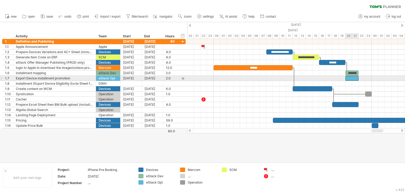
click at [353, 76] on div at bounding box center [351, 78] width 13 height 5
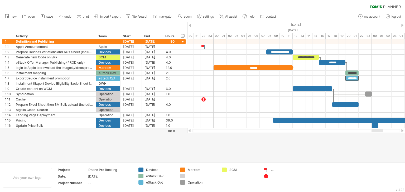
click at [359, 148] on div at bounding box center [202, 92] width 405 height 140
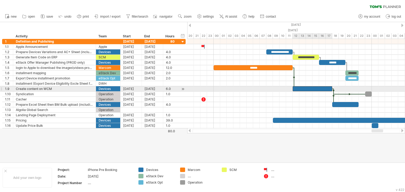
click at [316, 88] on div at bounding box center [313, 88] width 40 height 5
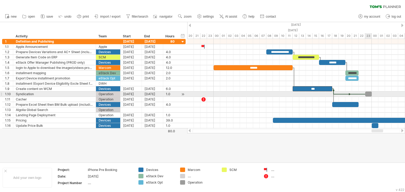
click at [369, 95] on div at bounding box center [368, 94] width 7 height 5
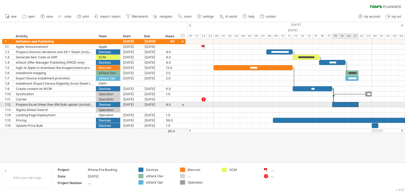
click at [350, 103] on div at bounding box center [345, 104] width 26 height 5
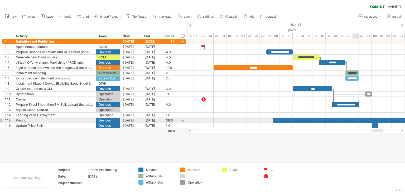
click at [354, 119] on div at bounding box center [401, 120] width 257 height 5
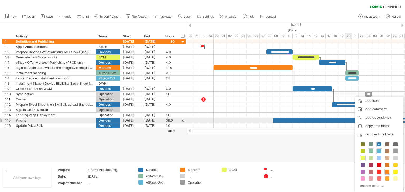
click at [352, 118] on div "*******" at bounding box center [401, 120] width 257 height 5
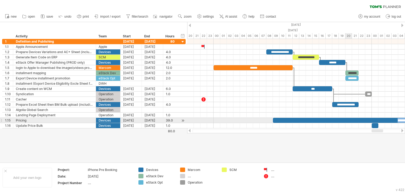
click at [351, 118] on div "*******" at bounding box center [401, 120] width 257 height 5
click at [351, 119] on div "*******" at bounding box center [401, 120] width 257 height 5
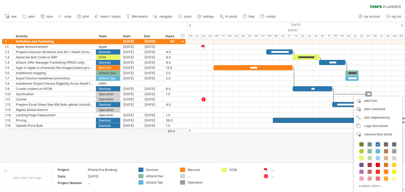
click at [322, 155] on div at bounding box center [202, 92] width 405 height 140
